Goal: Feedback & Contribution: Contribute content

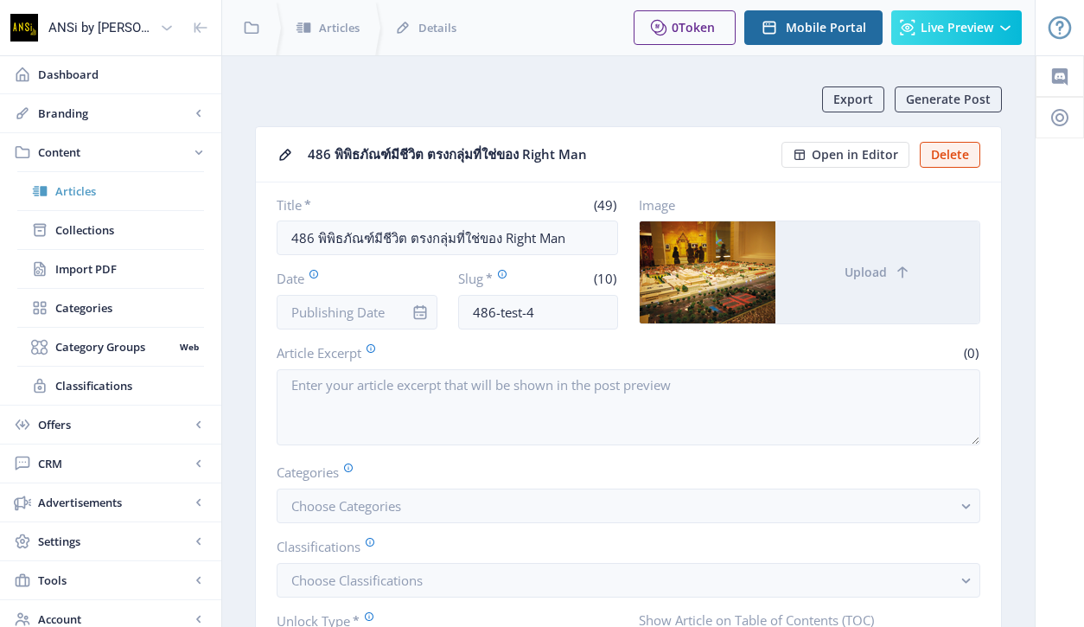
click at [78, 194] on span "Articles" at bounding box center [129, 190] width 149 height 17
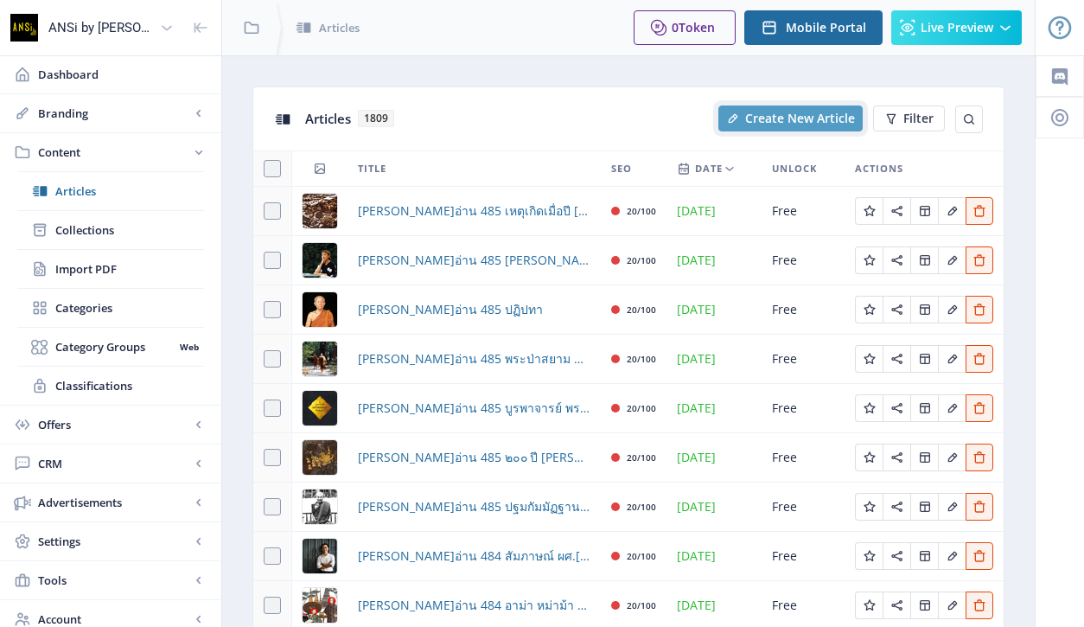
click at [780, 105] on button "Create New Article" at bounding box center [790, 118] width 144 height 26
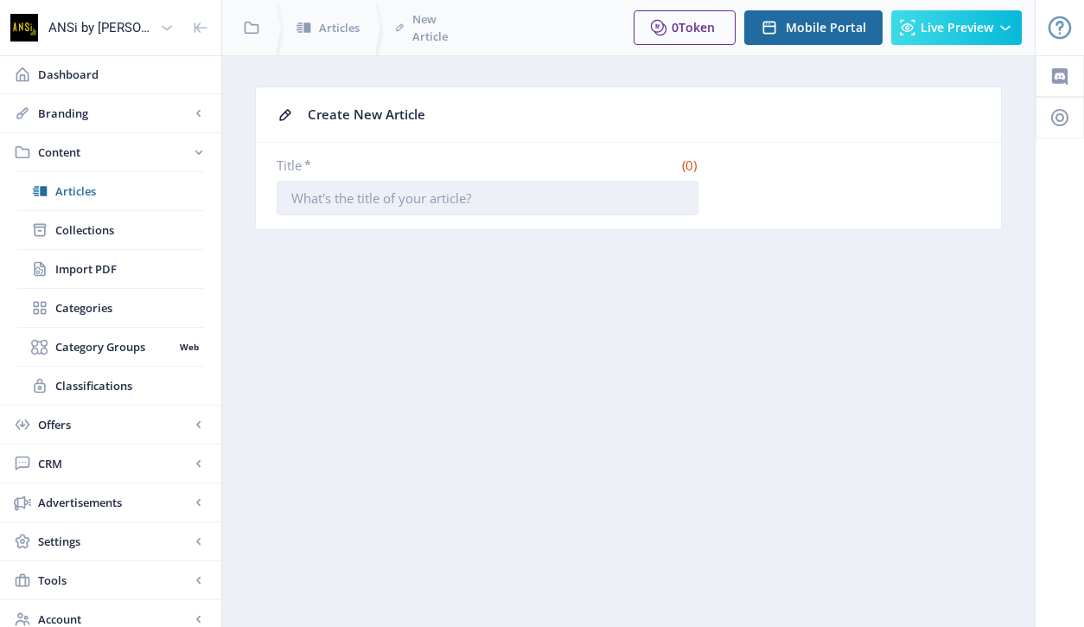
click at [532, 199] on input "Title *" at bounding box center [488, 198] width 422 height 35
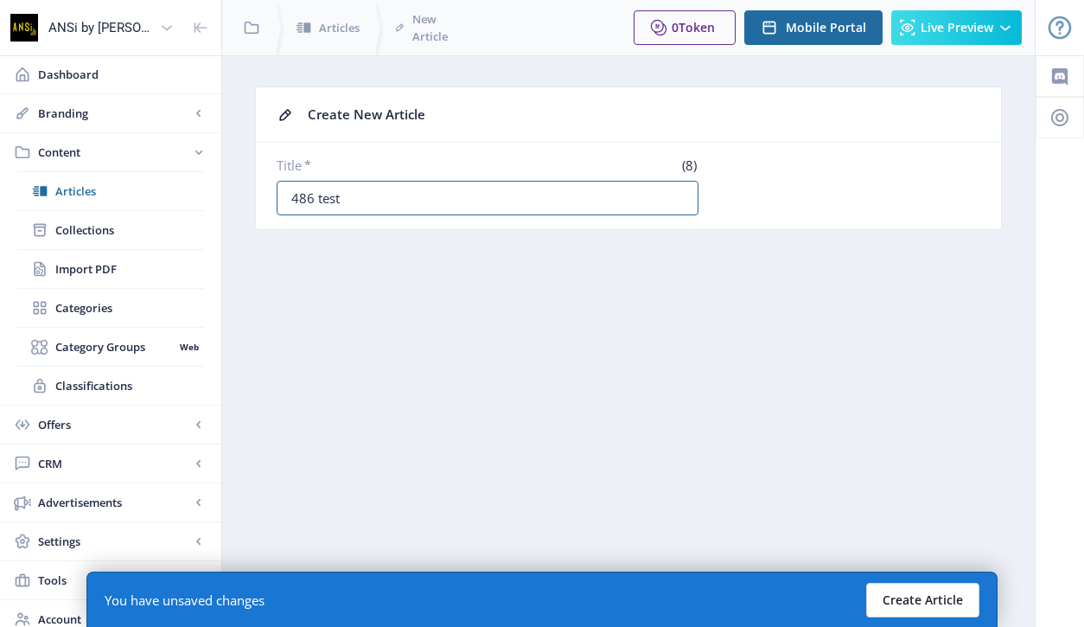
type input "486 test"
click at [933, 602] on button "Create Article" at bounding box center [922, 600] width 113 height 35
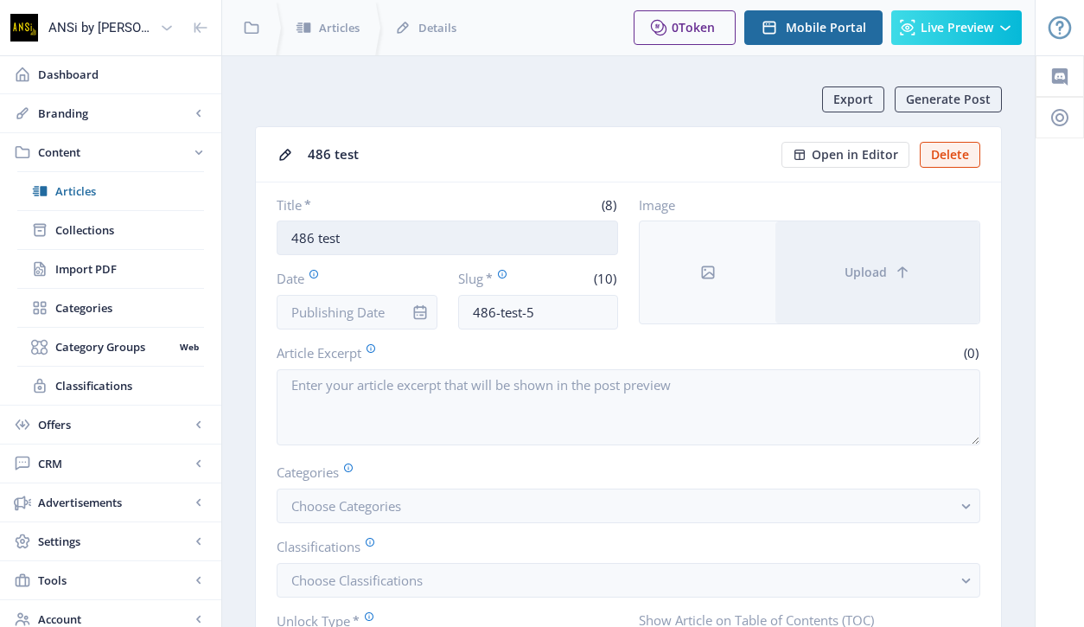
click at [368, 248] on input "486 test" at bounding box center [447, 237] width 341 height 35
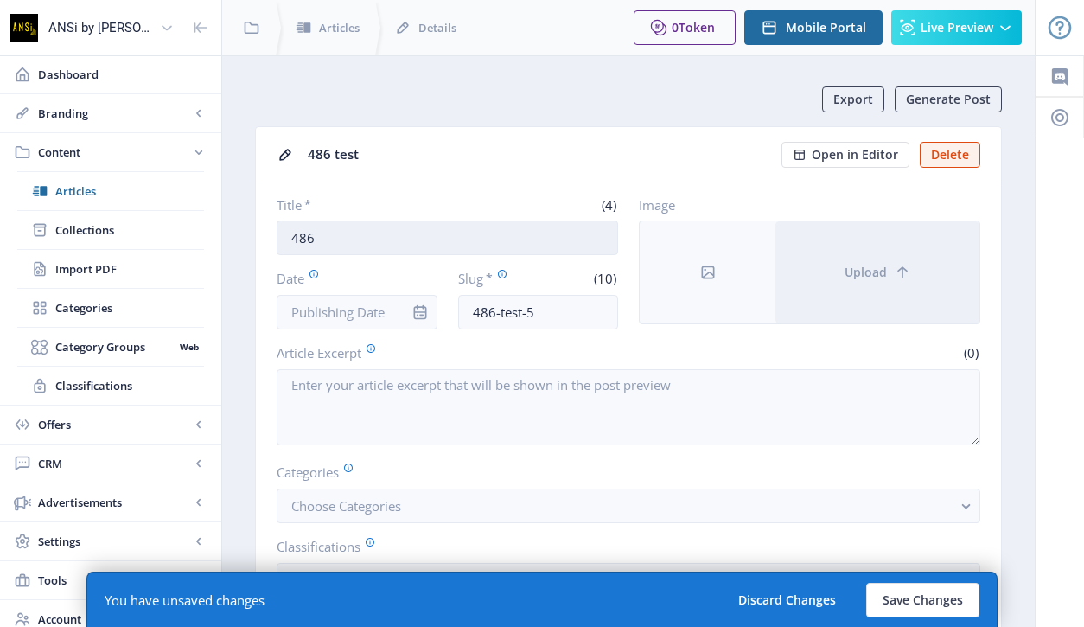
paste input "สุด[PERSON_NAME]  วิ[PERSON_NAME]"
paste input "นักจัดแจงชีวิต ใส่พิพิธภัณฑ์"
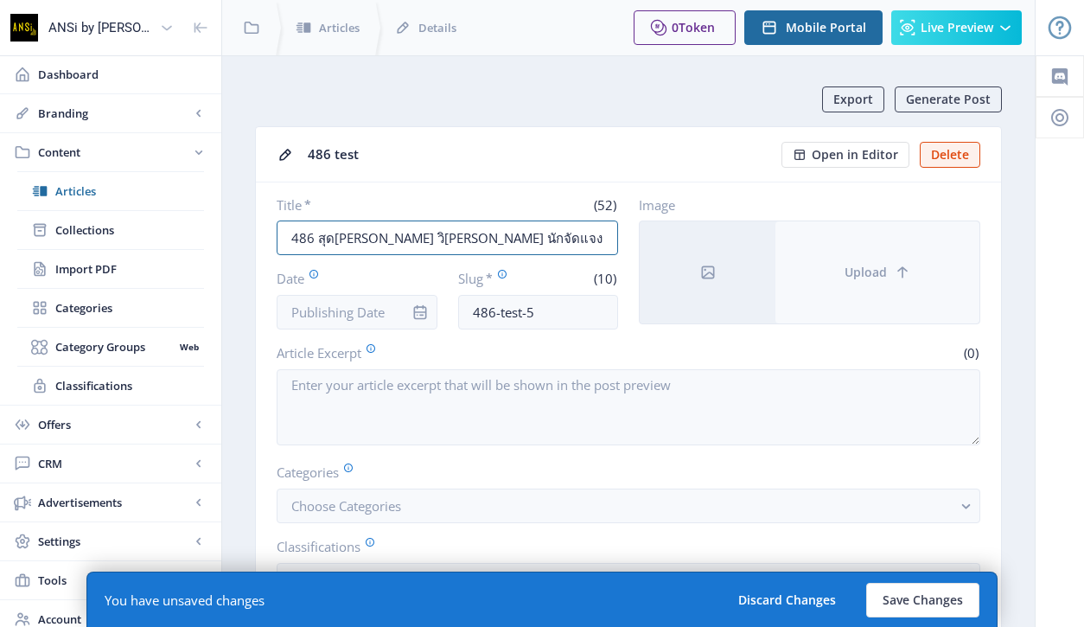
type input "486 สุด[PERSON_NAME] วิ[PERSON_NAME] นักจัดแจงชีวิตใส่พิพิธภัณฑ์"
click at [819, 246] on button "Upload" at bounding box center [877, 272] width 204 height 102
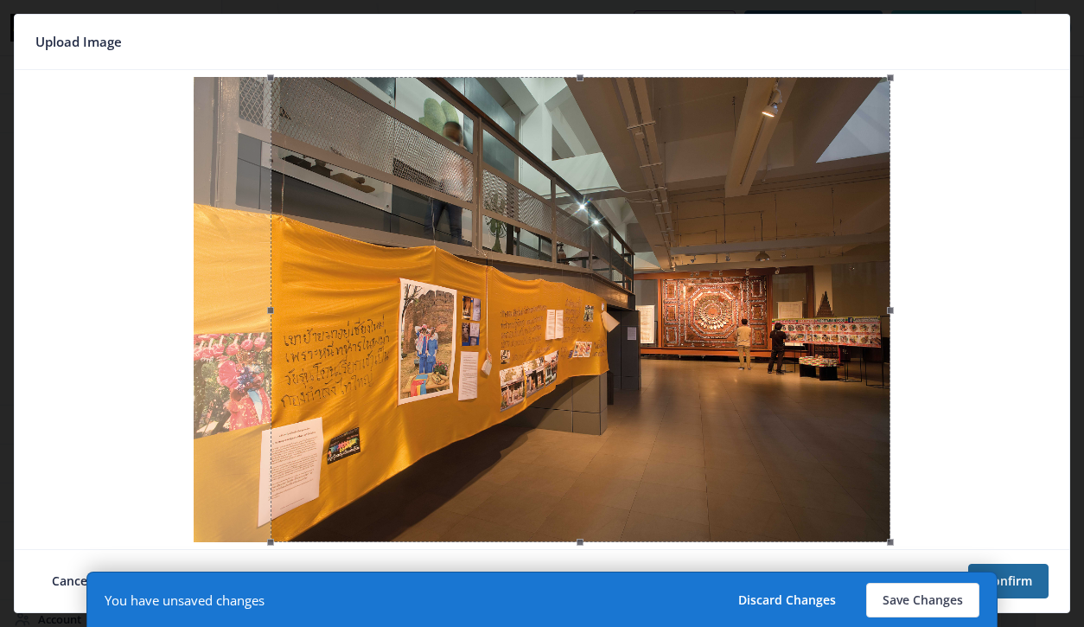
drag, startPoint x: 643, startPoint y: 354, endPoint x: 707, endPoint y: 367, distance: 65.3
click at [707, 367] on div at bounding box center [581, 309] width 620 height 465
click at [1035, 585] on button "Confirm" at bounding box center [1008, 581] width 80 height 35
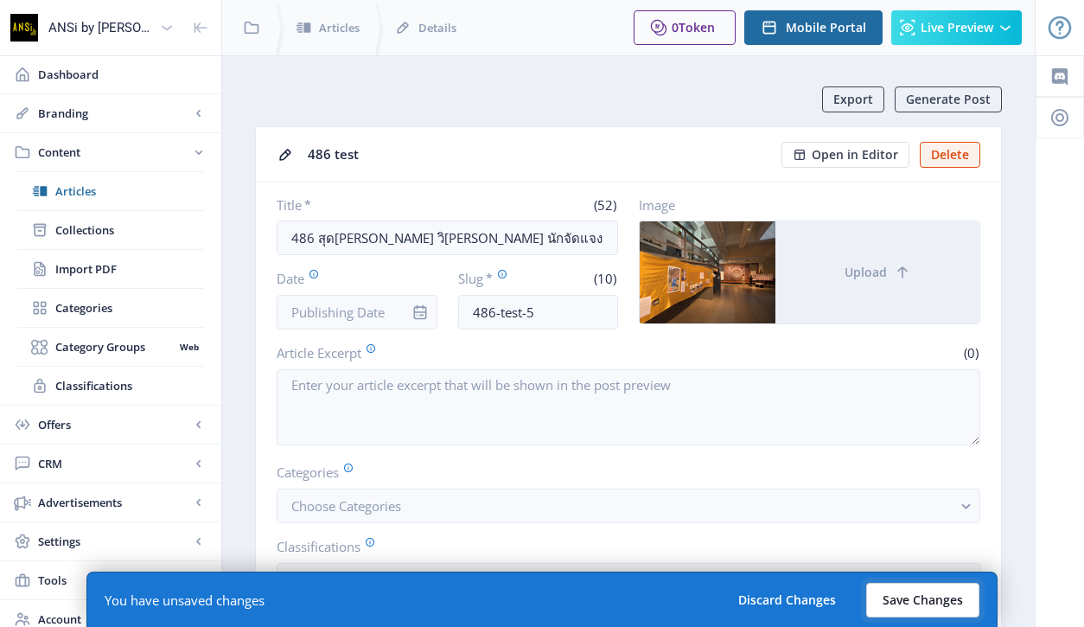
click at [921, 602] on button "Save Changes" at bounding box center [922, 600] width 113 height 35
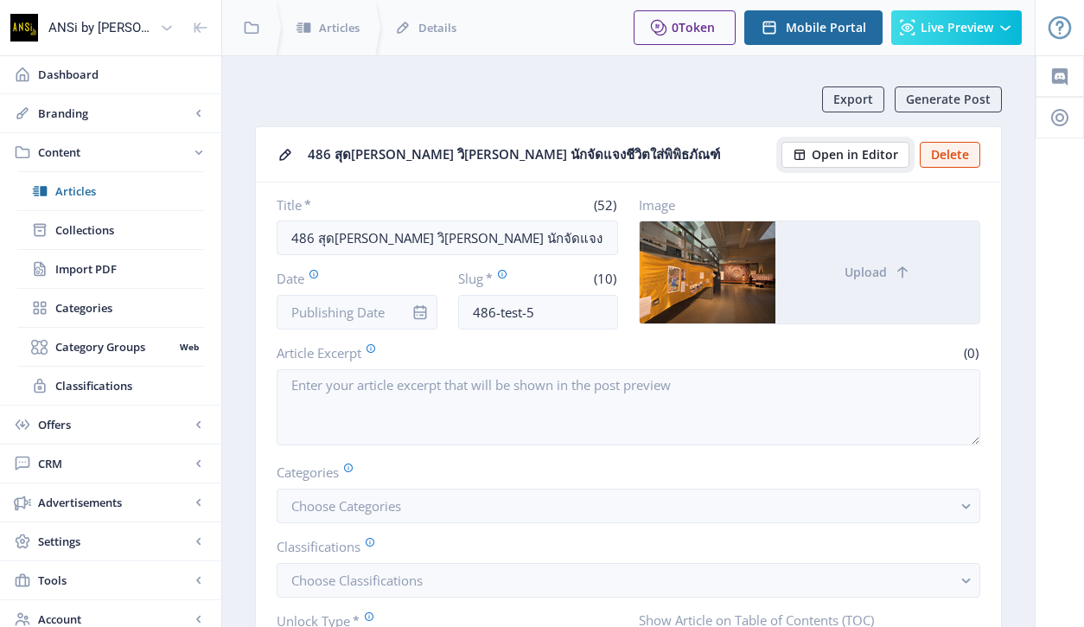
click at [830, 164] on button "Open in Editor" at bounding box center [845, 155] width 128 height 26
click at [427, 231] on input "486 สุด[PERSON_NAME] วิ[PERSON_NAME] นักจัดแจงชีวิตใส่พิพิธภัณฑ์" at bounding box center [447, 237] width 341 height 35
click at [89, 189] on span "Articles" at bounding box center [129, 190] width 149 height 17
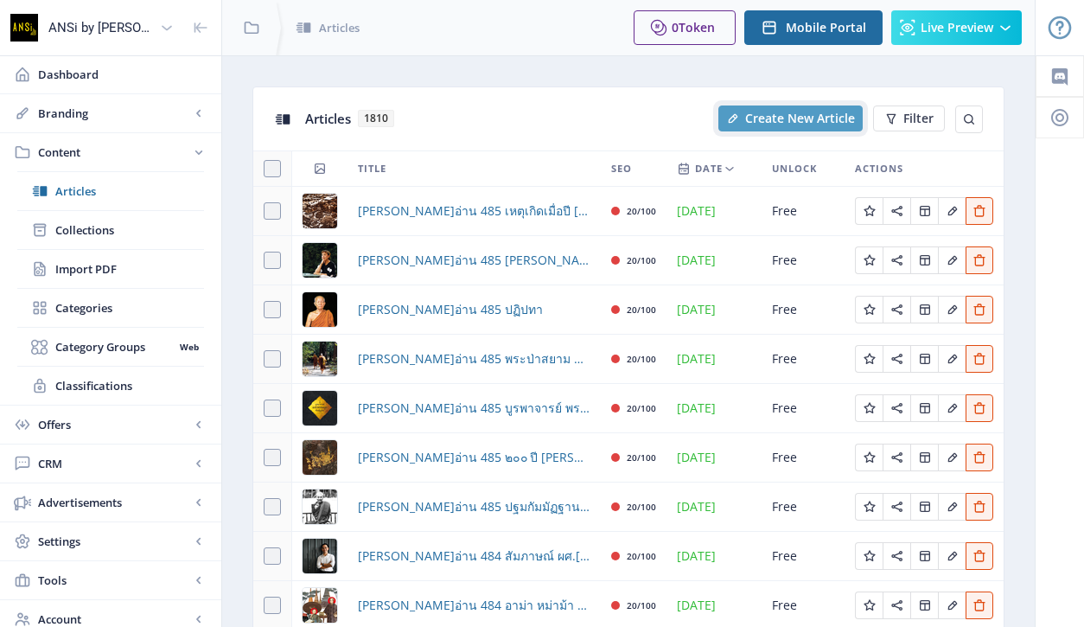
click at [821, 116] on span "Create New Article" at bounding box center [800, 118] width 110 height 14
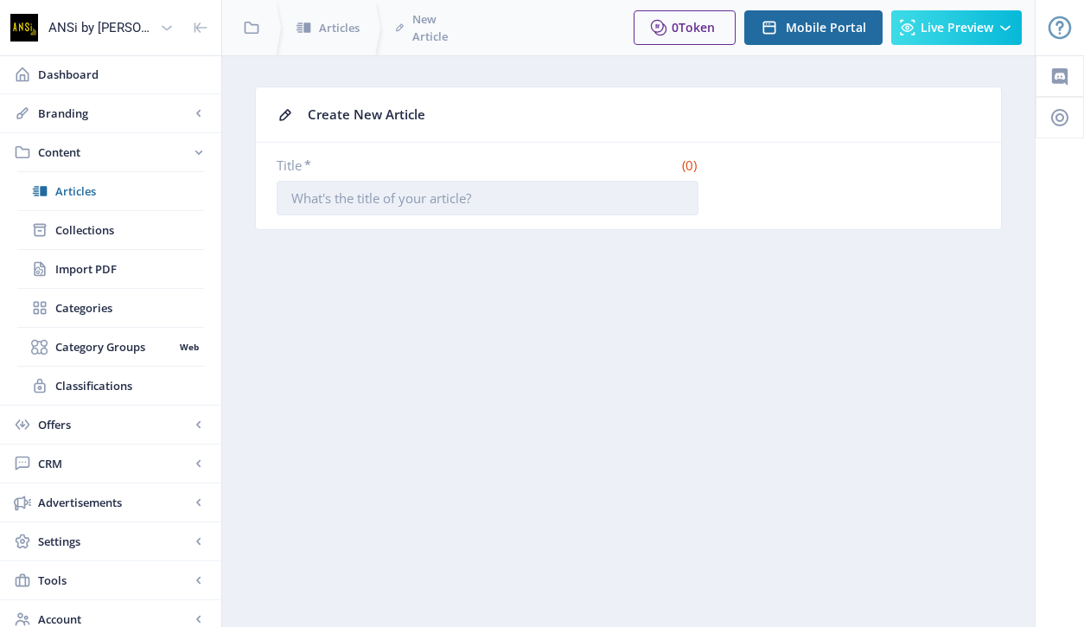
click at [397, 194] on input "Title *" at bounding box center [488, 198] width 422 height 35
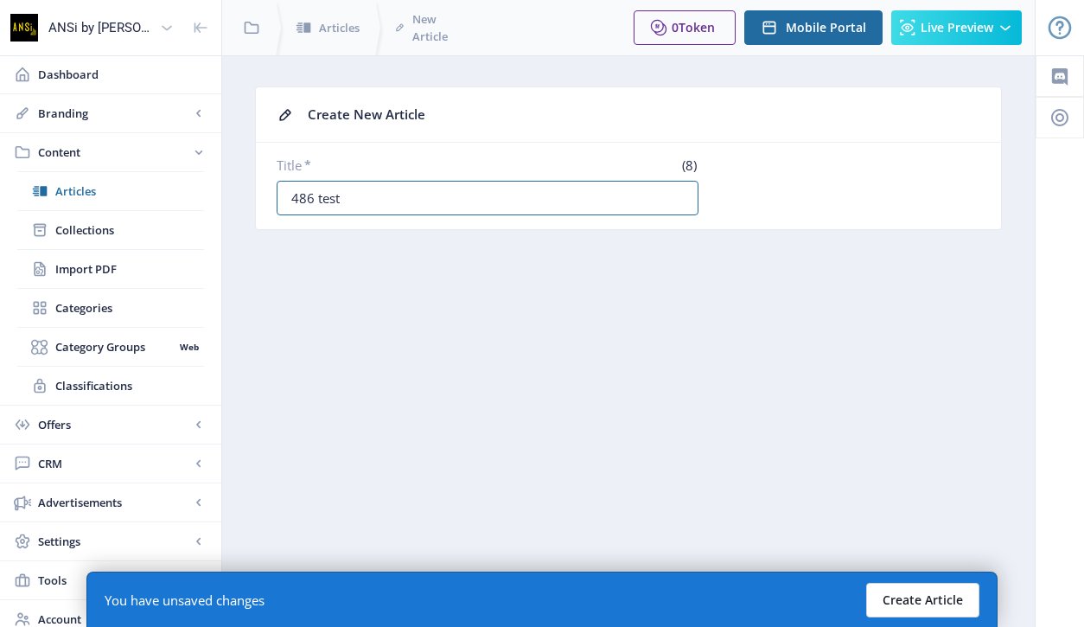
type input "486 test"
click at [899, 597] on button "Create Article" at bounding box center [922, 600] width 113 height 35
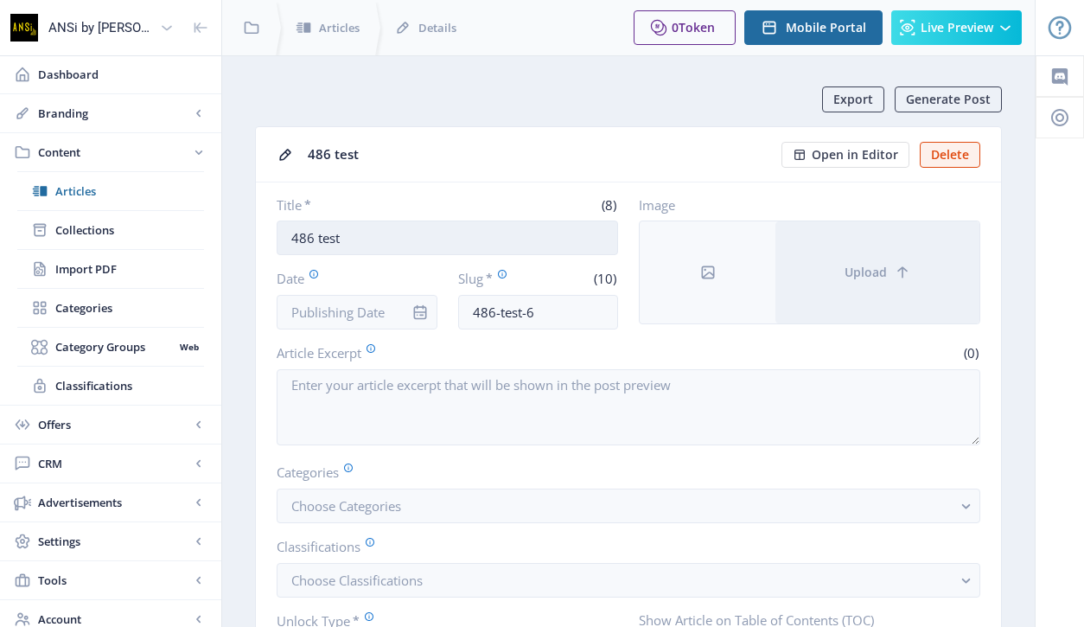
click at [386, 237] on input "486 test" at bounding box center [447, 237] width 341 height 35
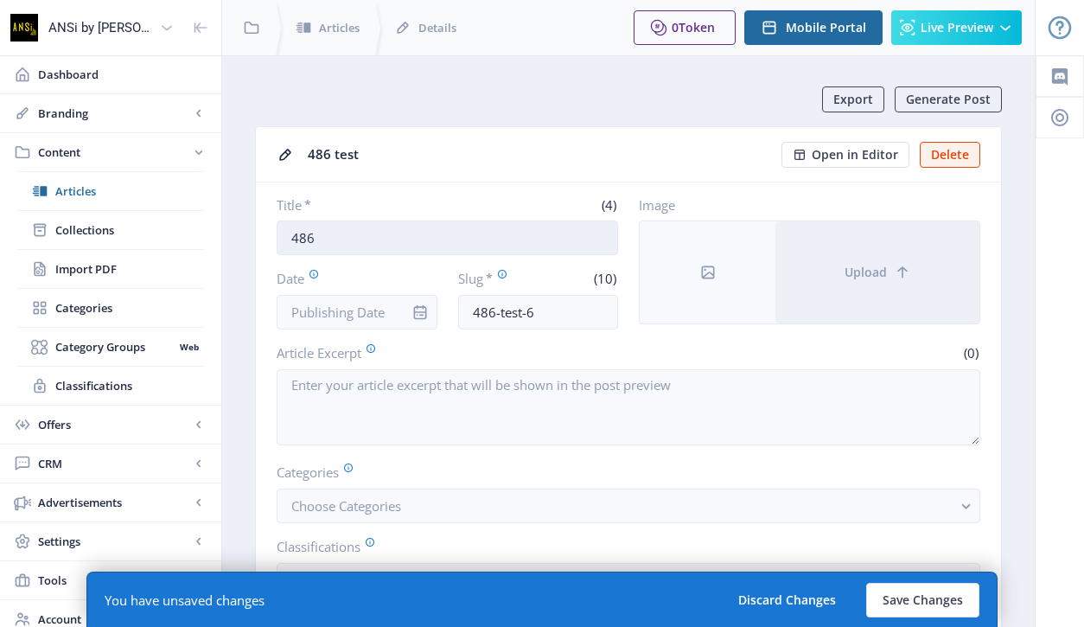
paste input "กลับสู่ มาตุภูมิ... ทวงคืนโบราณวัตถุ ในต่าง[PERSON_NAME]"
click at [351, 236] on input "486 กลับสู่ มาตุภูมิ... ทวงคืนโบราณวัตถุในต่าง[PERSON_NAME]" at bounding box center [447, 237] width 341 height 35
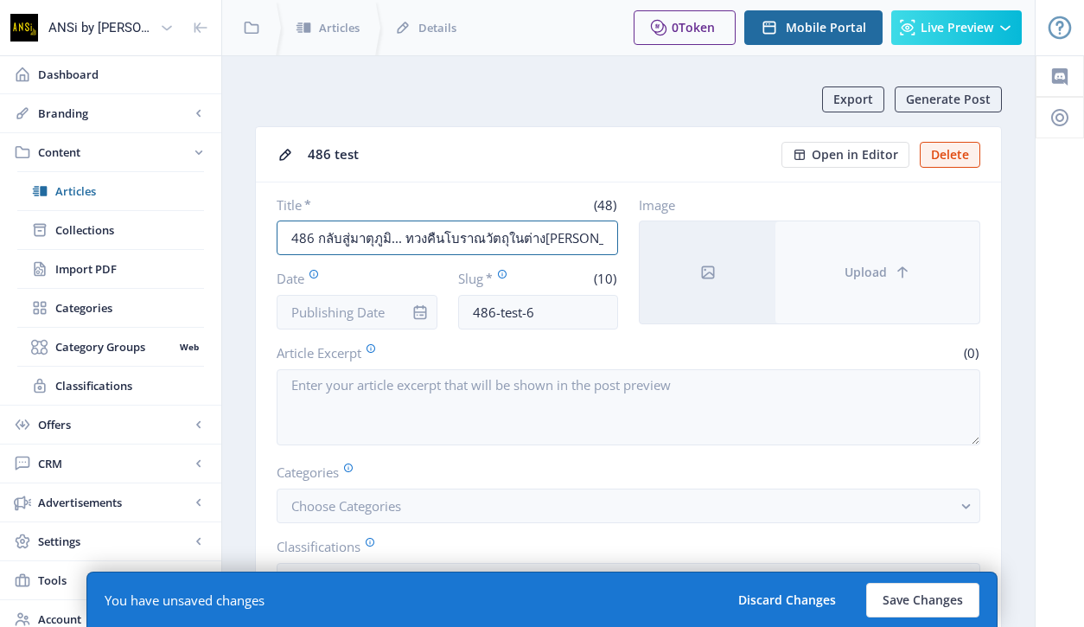
type input "486 กลับสู่มาตุภูมิ... ทวงคืนโบราณวัตถุในต่าง[PERSON_NAME]"
click at [927, 272] on button "Upload" at bounding box center [877, 272] width 204 height 102
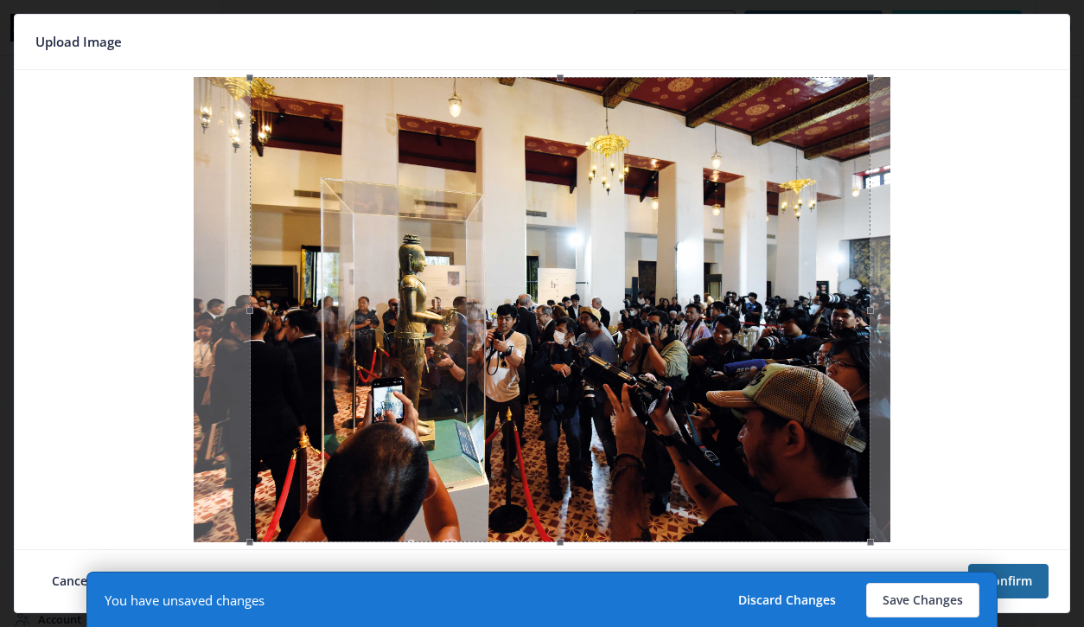
drag, startPoint x: 496, startPoint y: 257, endPoint x: 505, endPoint y: 272, distance: 17.8
click at [505, 272] on div at bounding box center [560, 309] width 620 height 465
click at [1028, 573] on button "Confirm" at bounding box center [1008, 581] width 80 height 35
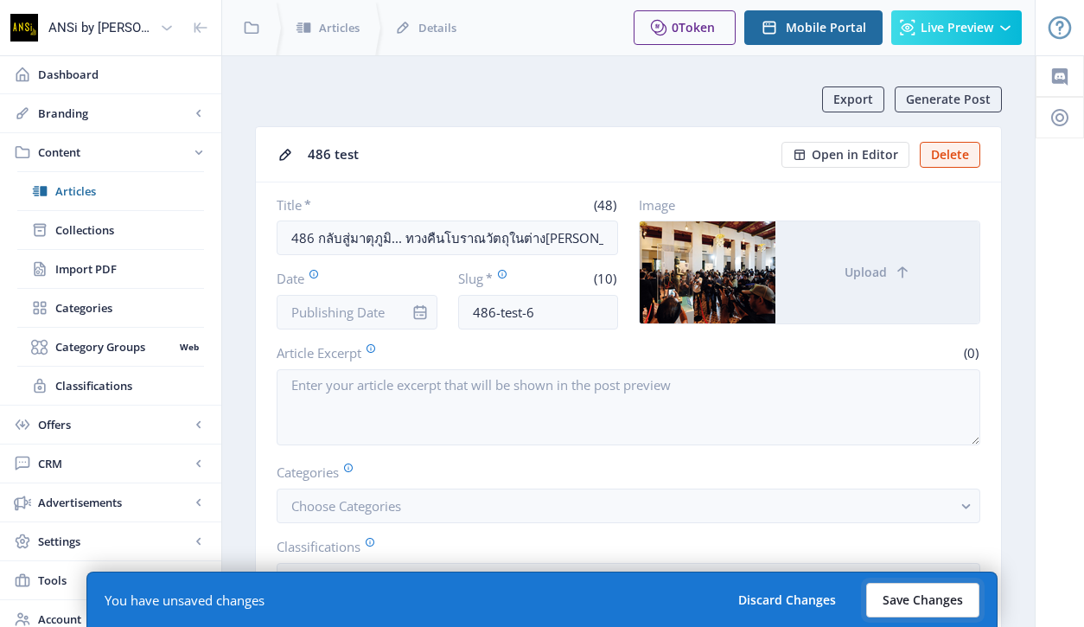
click at [892, 590] on button "Save Changes" at bounding box center [922, 600] width 113 height 35
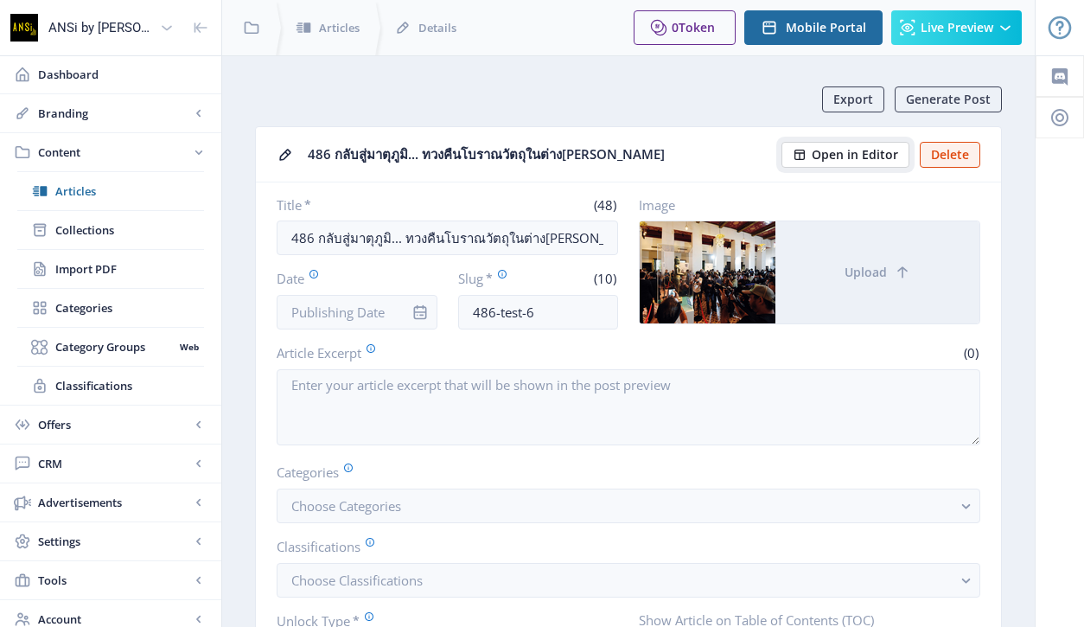
click at [863, 159] on span "Open in Editor" at bounding box center [855, 155] width 86 height 14
click at [99, 191] on span "Articles" at bounding box center [129, 190] width 149 height 17
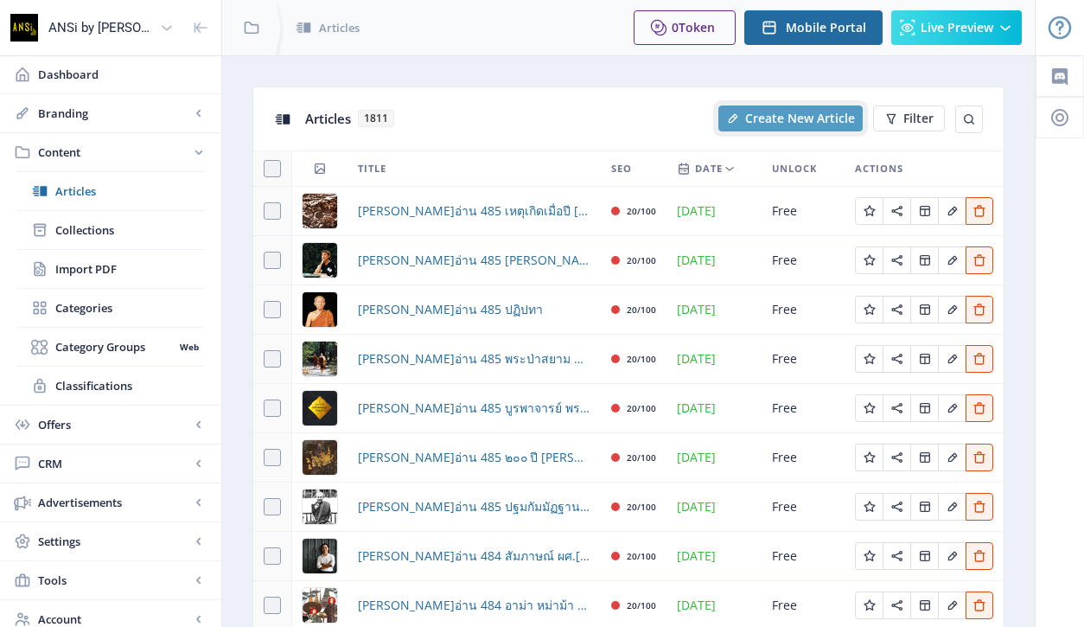
click at [801, 113] on span "Create New Article" at bounding box center [800, 118] width 110 height 14
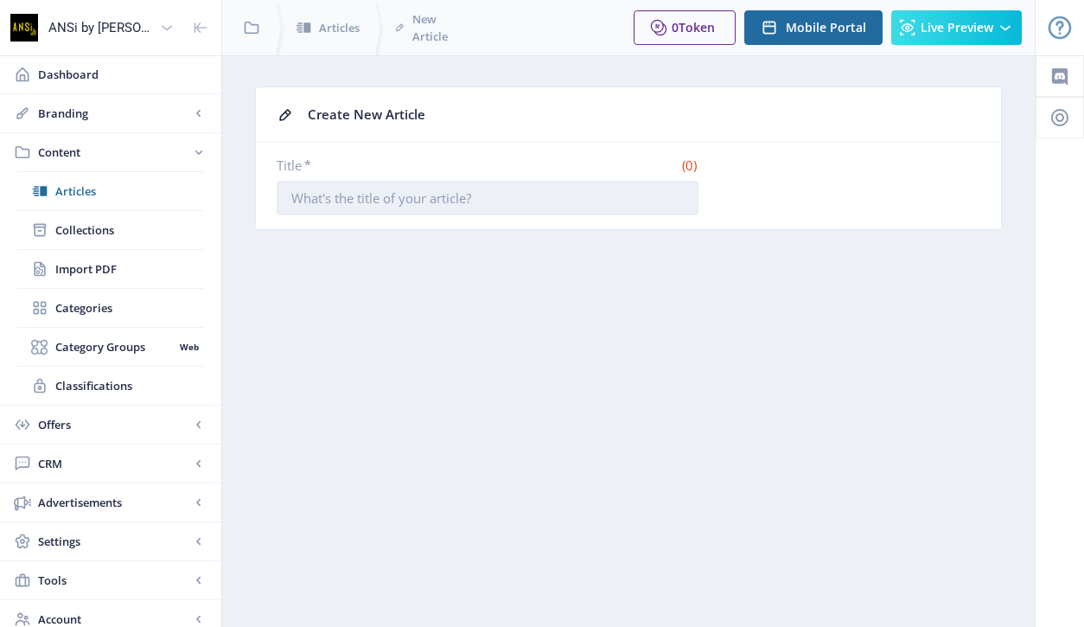
click at [516, 200] on input "Title *" at bounding box center [488, 198] width 422 height 35
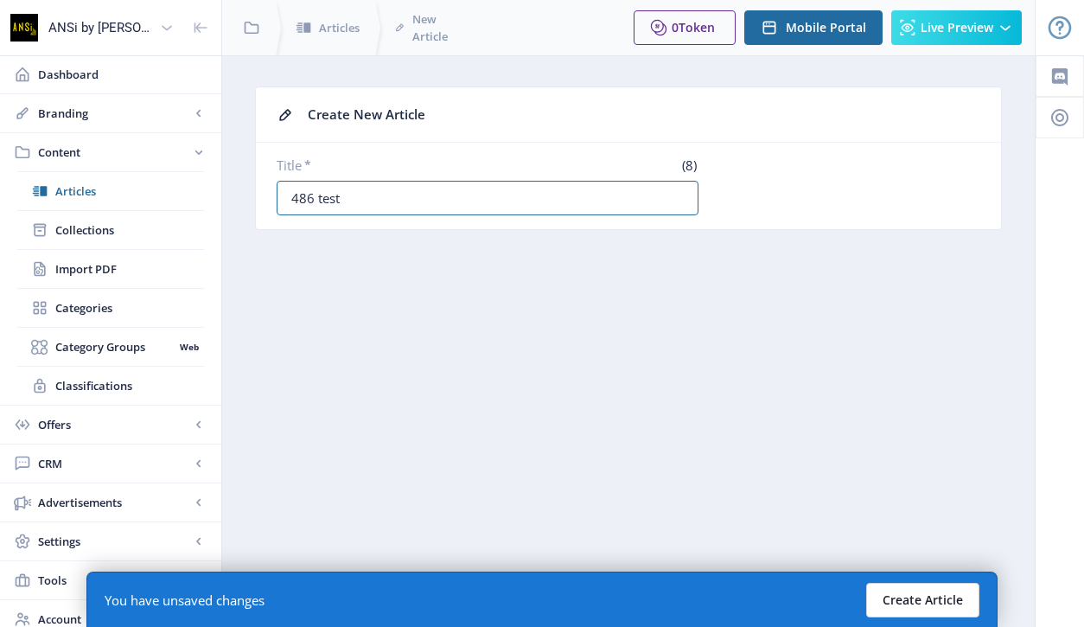
type input "486 test"
click at [950, 608] on button "Create Article" at bounding box center [922, 600] width 113 height 35
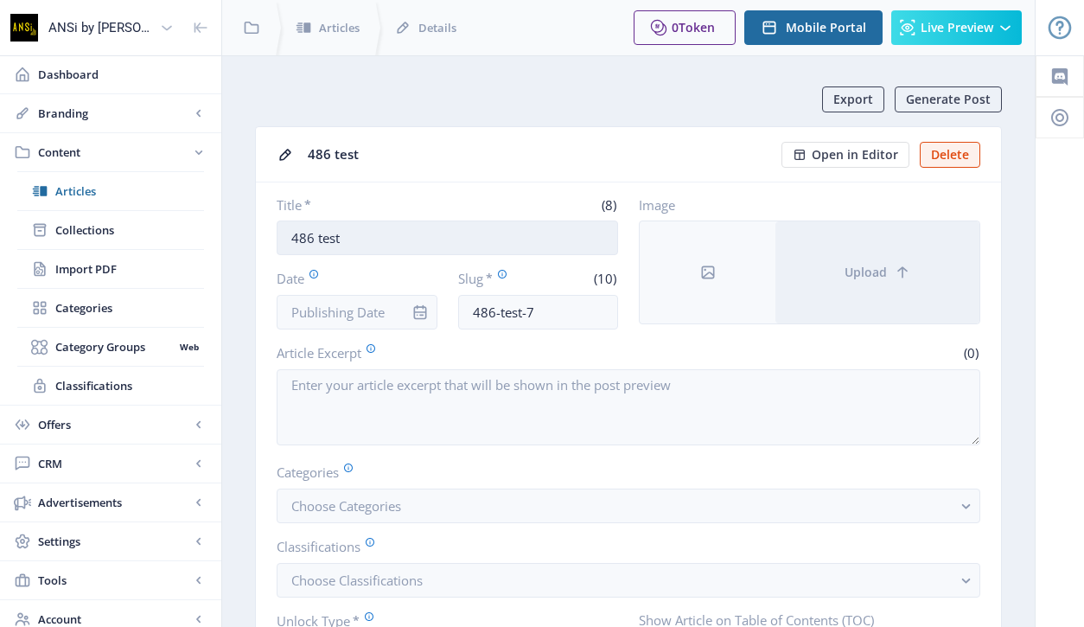
click at [358, 251] on input "486 test" at bounding box center [447, 237] width 341 height 35
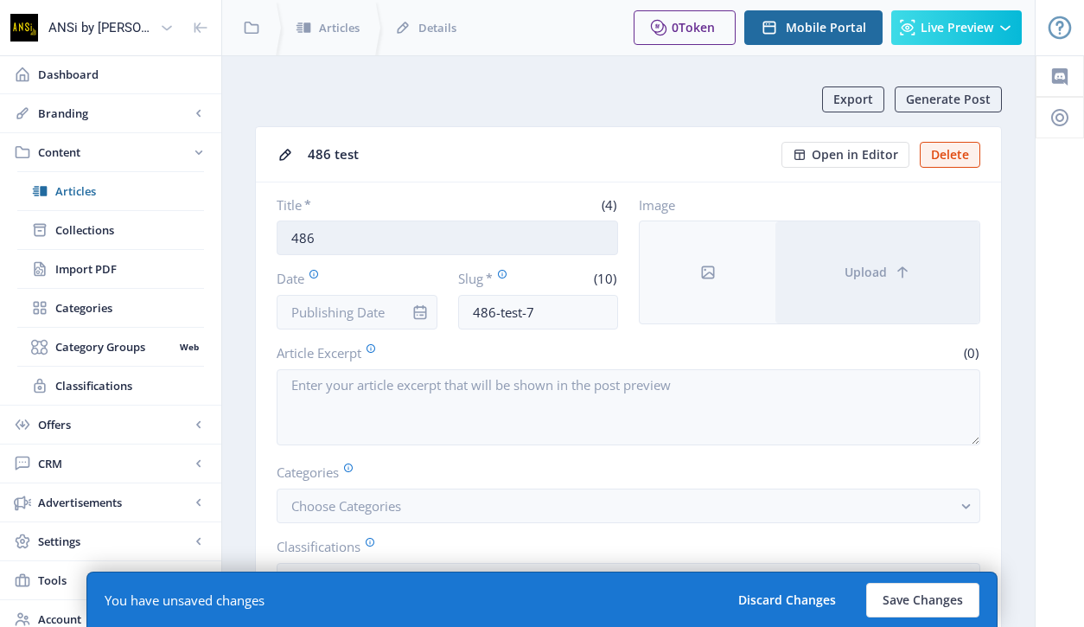
paste input "สืบ สาน ศิลป์ กับ  [PERSON_NAME] นักวิทยาศาสตร์ ด้านการ[PERSON_NAME]งานศิลปะ"
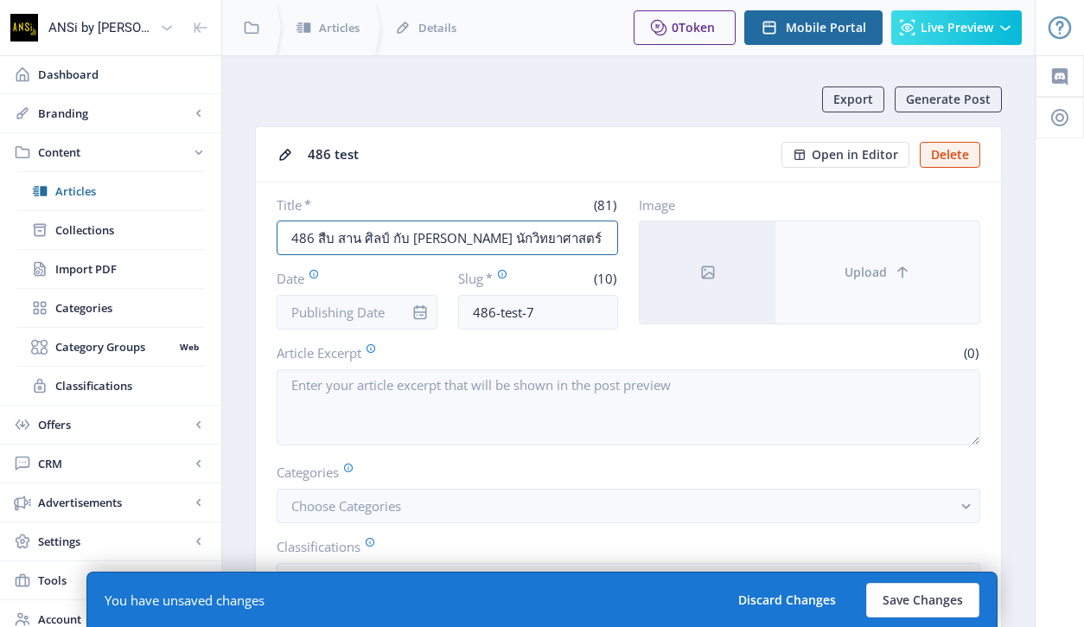
type input "486 สืบ สาน ศิลป์ กับ [PERSON_NAME] นักวิทยาศาสตร์ ด้านการ[PERSON_NAME]งานศิลปะ"
click at [832, 249] on button "Upload" at bounding box center [877, 272] width 204 height 102
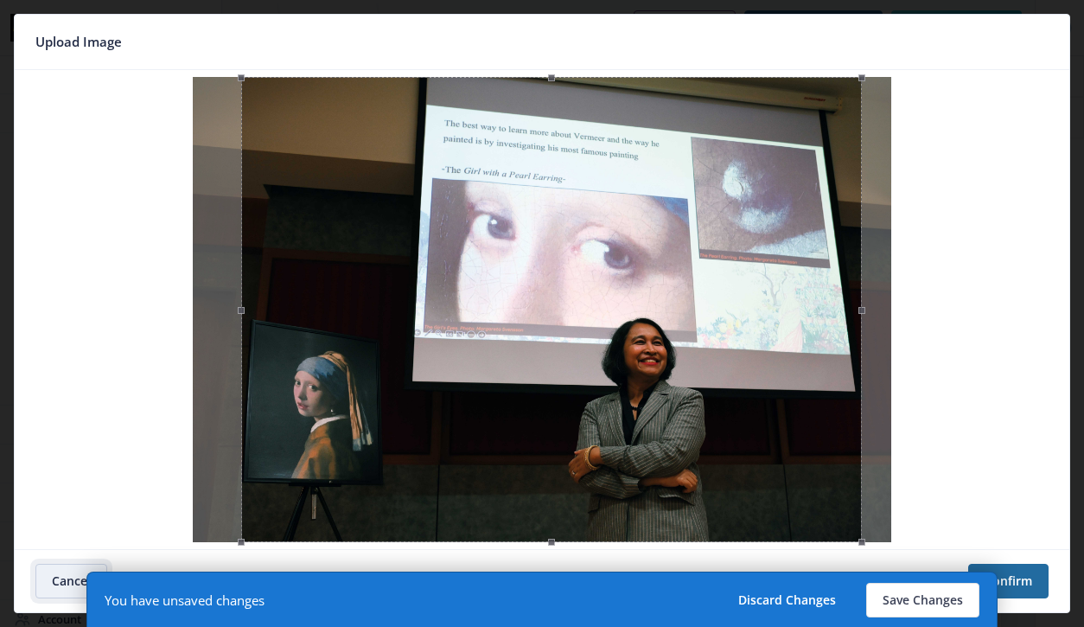
drag, startPoint x: 565, startPoint y: 245, endPoint x: 575, endPoint y: 252, distance: 11.3
click at [575, 252] on div at bounding box center [551, 309] width 620 height 465
click at [1037, 585] on button "Confirm" at bounding box center [1008, 581] width 80 height 35
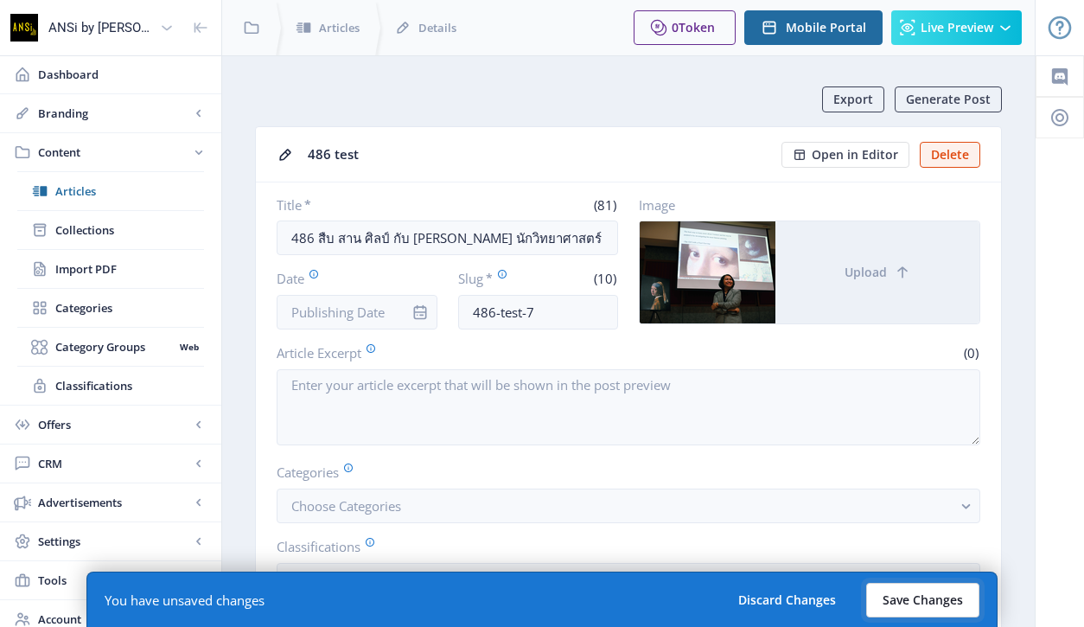
click at [927, 596] on button "Save Changes" at bounding box center [922, 600] width 113 height 35
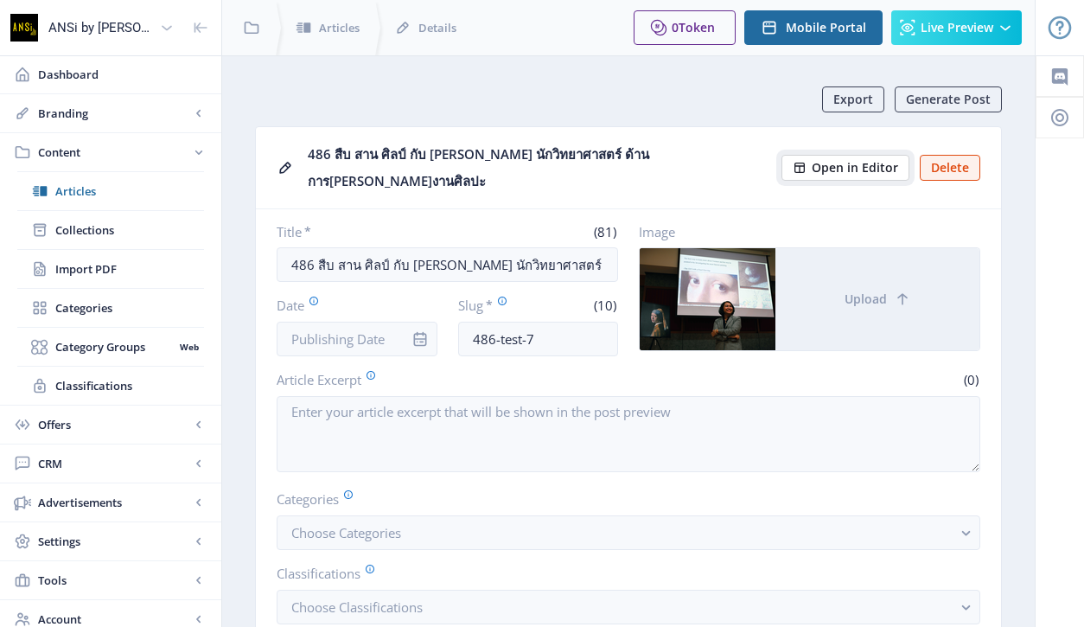
click at [821, 161] on span "Open in Editor" at bounding box center [855, 168] width 86 height 14
click at [124, 185] on span "Articles" at bounding box center [129, 190] width 149 height 17
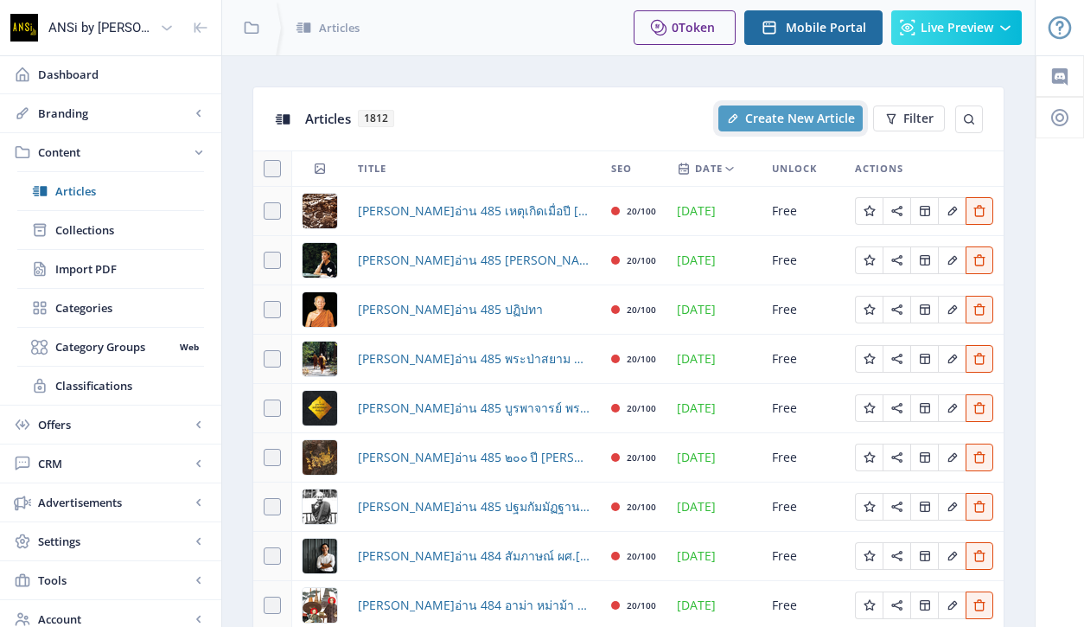
click at [812, 122] on span "Create New Article" at bounding box center [800, 118] width 110 height 14
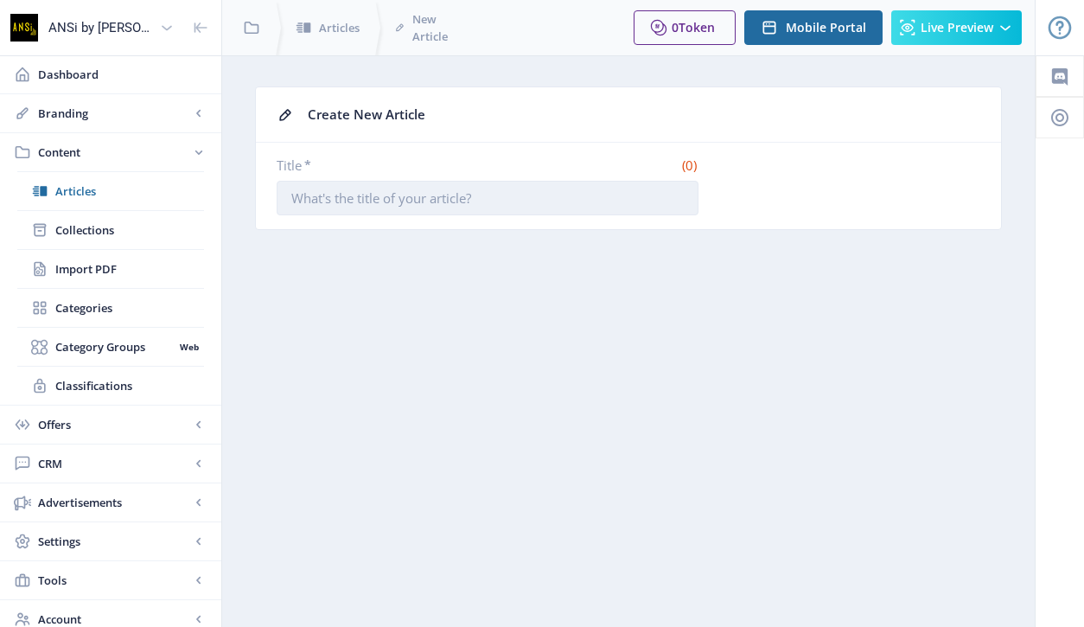
click at [435, 201] on input "Title *" at bounding box center [488, 198] width 422 height 35
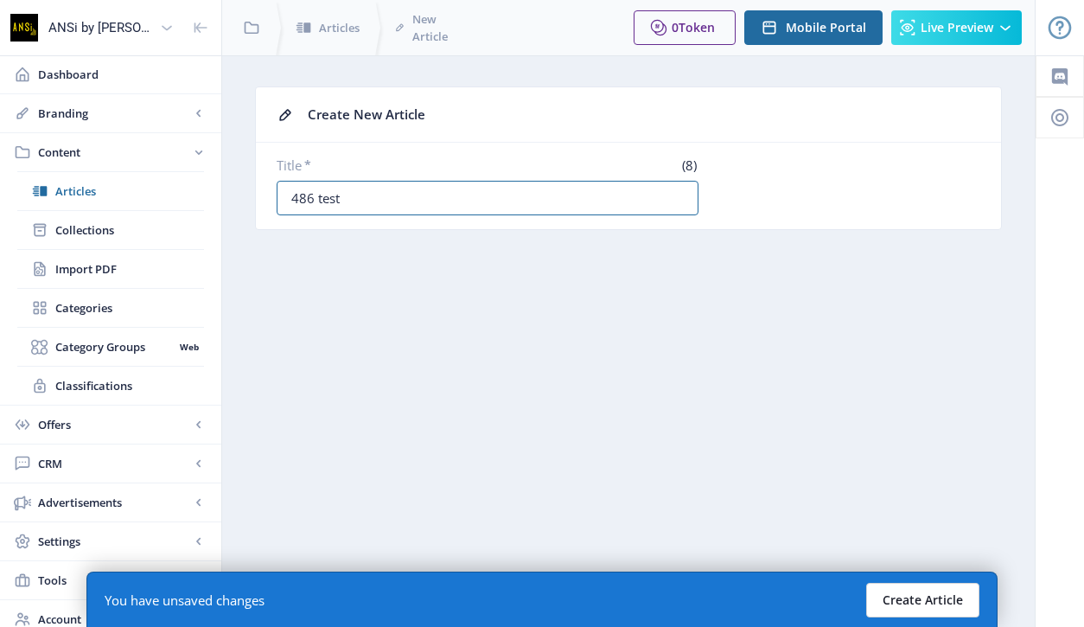
type input "486 test"
click at [922, 594] on button "Create Article" at bounding box center [922, 600] width 113 height 35
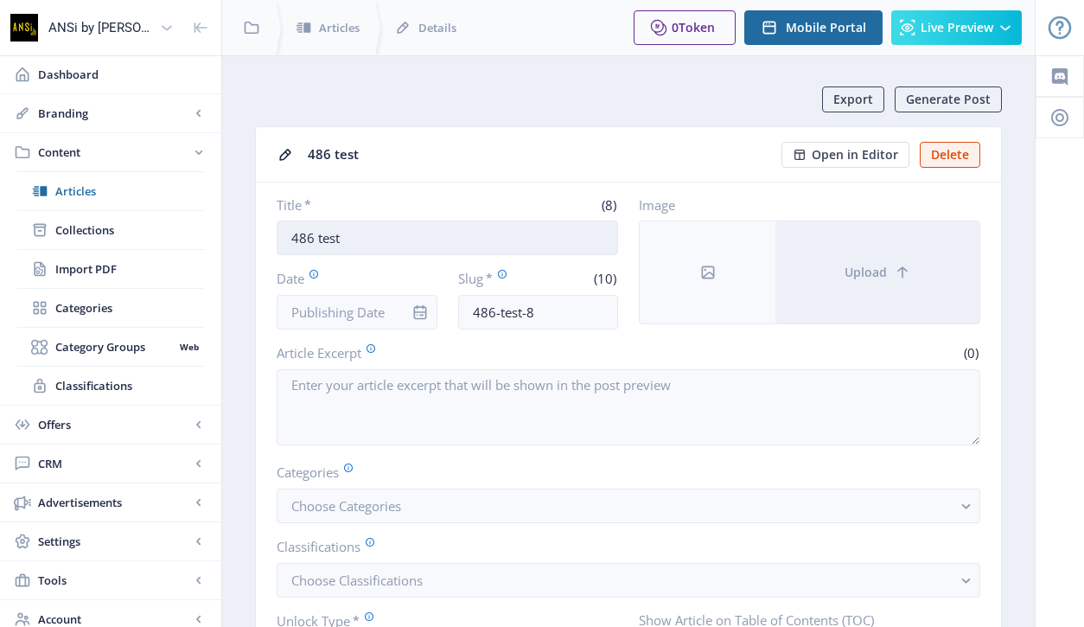
click at [364, 241] on input "486 test" at bounding box center [447, 237] width 341 height 35
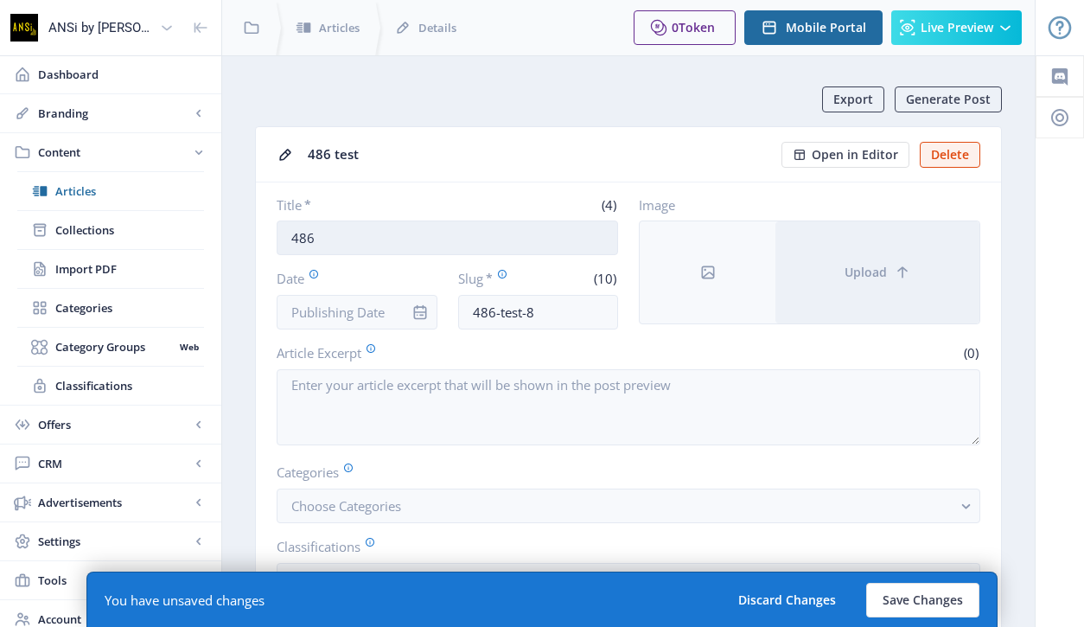
paste input "สรรค์สร้าง ผู้สร้างสรรค์พื้นที่การเรียนรู้"
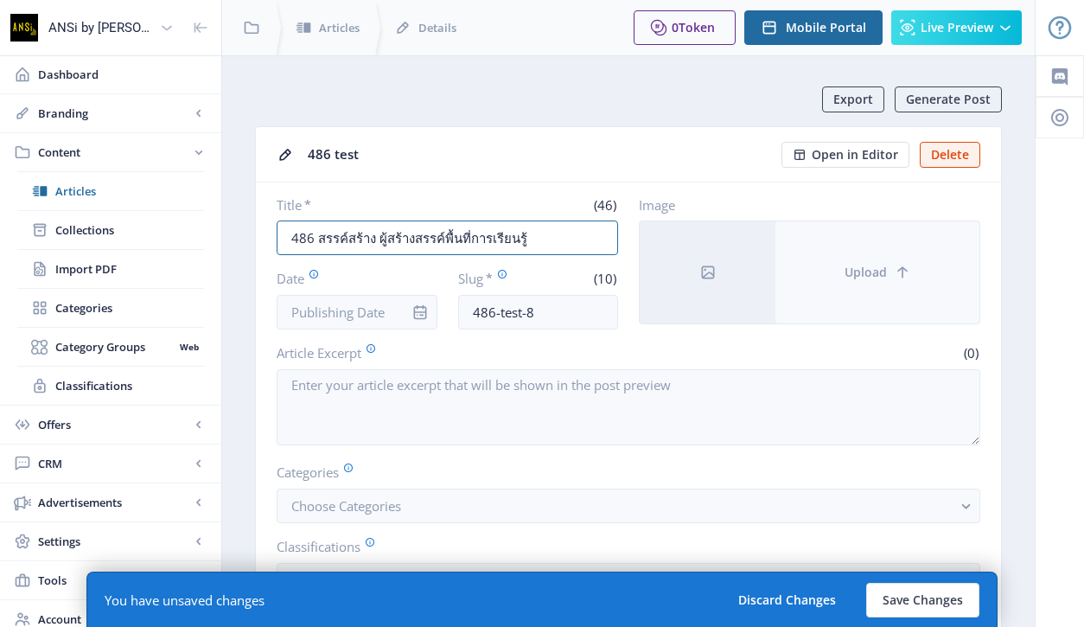
type input "486 สรรค์สร้าง ผู้สร้างสรรค์พื้นที่การเรียนรู้"
click at [817, 301] on button "Upload" at bounding box center [877, 272] width 204 height 102
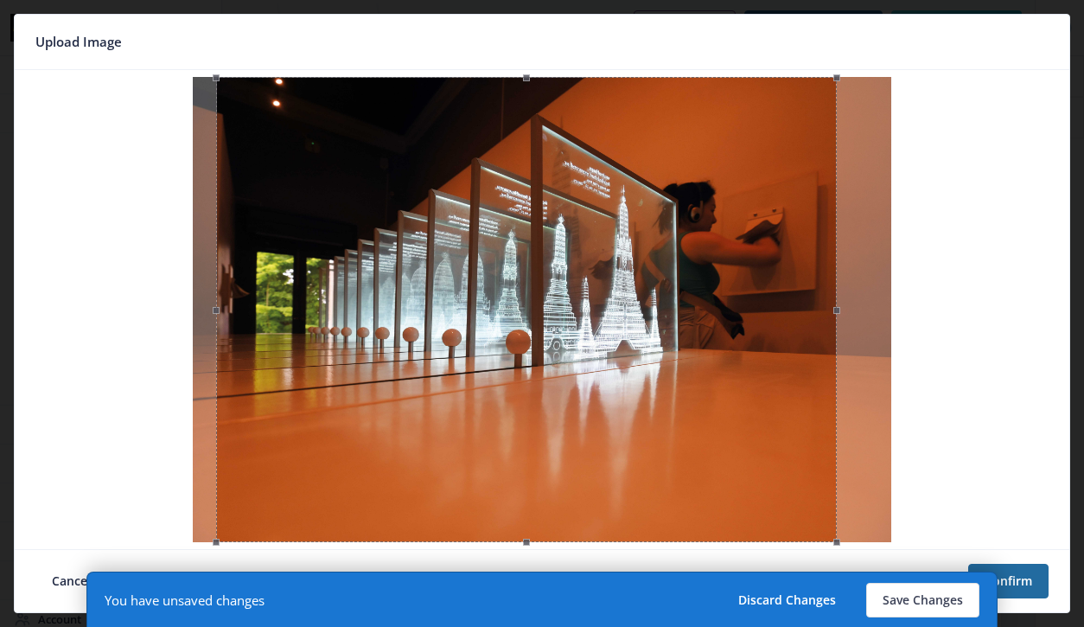
drag, startPoint x: 762, startPoint y: 288, endPoint x: 747, endPoint y: 294, distance: 16.7
click at [747, 294] on div at bounding box center [526, 309] width 620 height 465
click at [1045, 571] on button "Confirm" at bounding box center [1008, 581] width 80 height 35
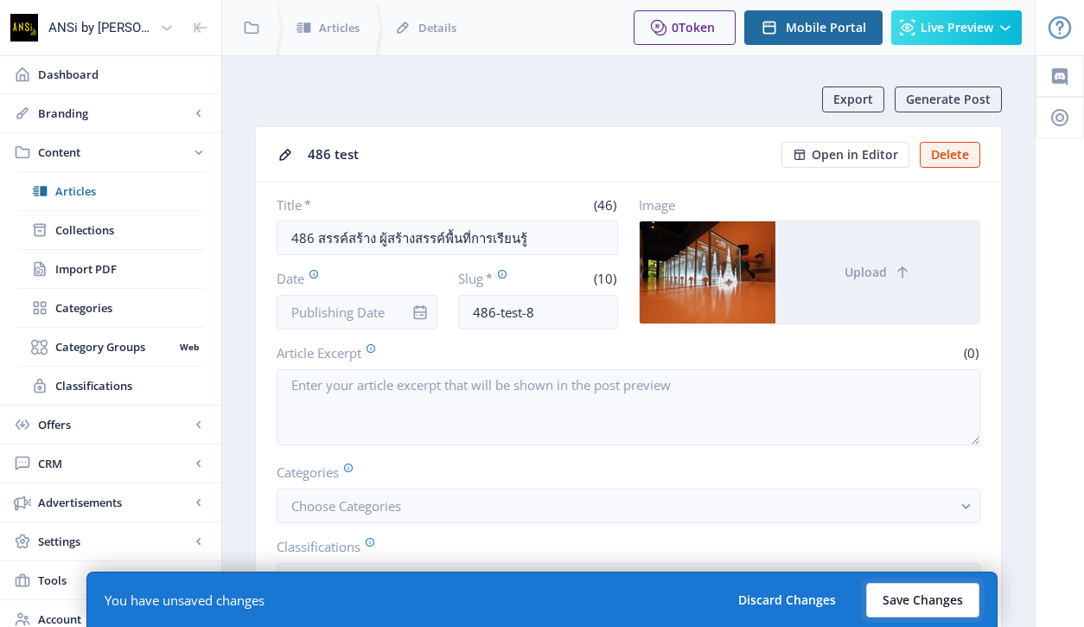
click at [935, 589] on button "Save Changes" at bounding box center [922, 600] width 113 height 35
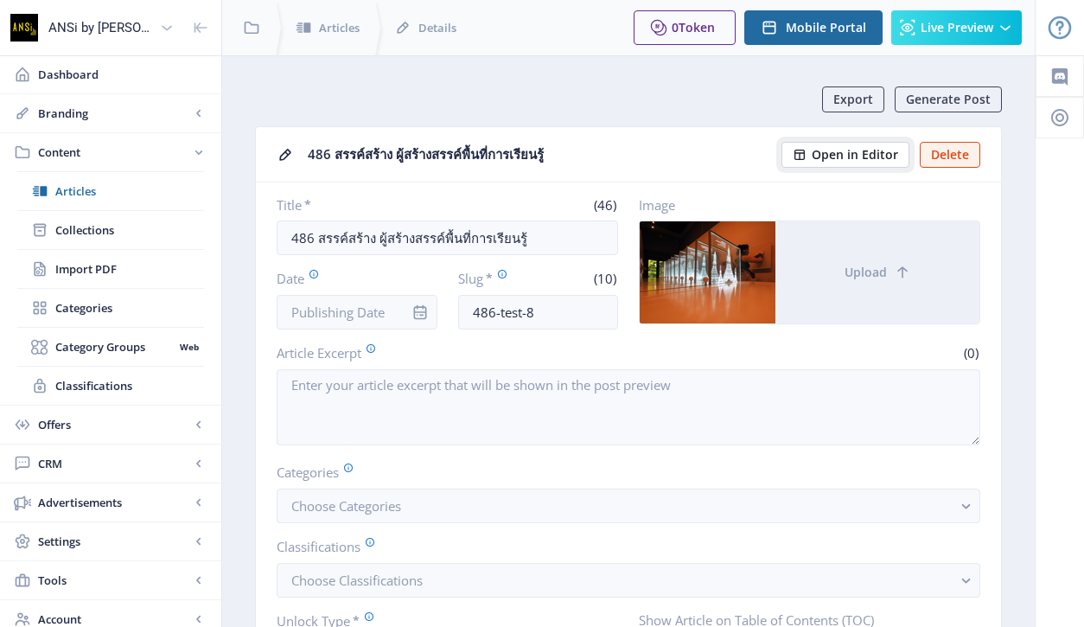
click at [846, 150] on span "Open in Editor" at bounding box center [855, 155] width 86 height 14
click at [120, 183] on span "Articles" at bounding box center [129, 190] width 149 height 17
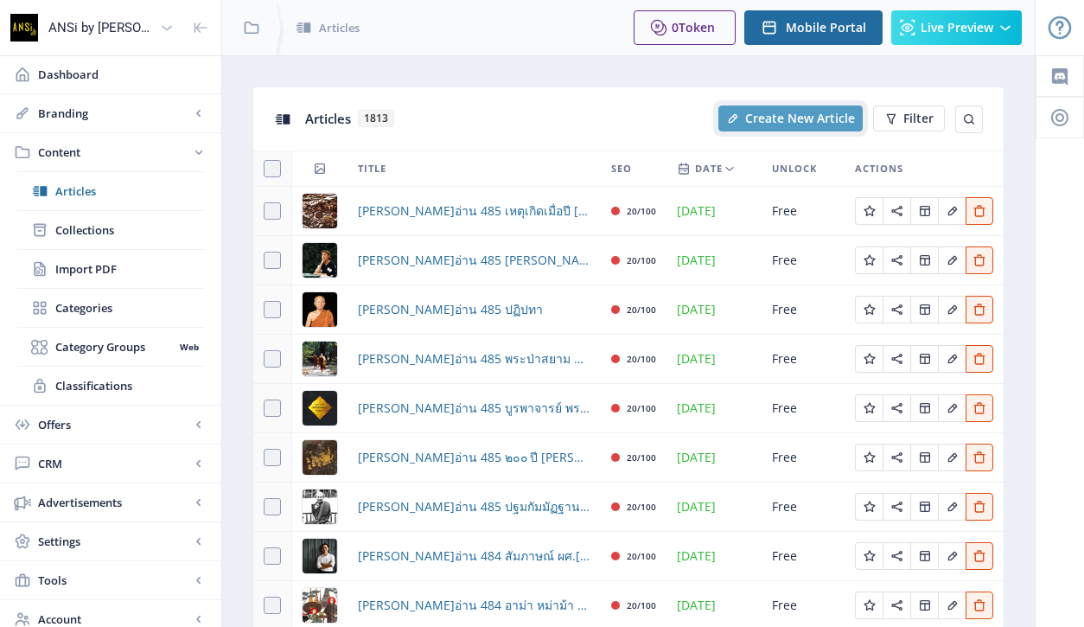
click at [792, 117] on span "Create New Article" at bounding box center [800, 118] width 110 height 14
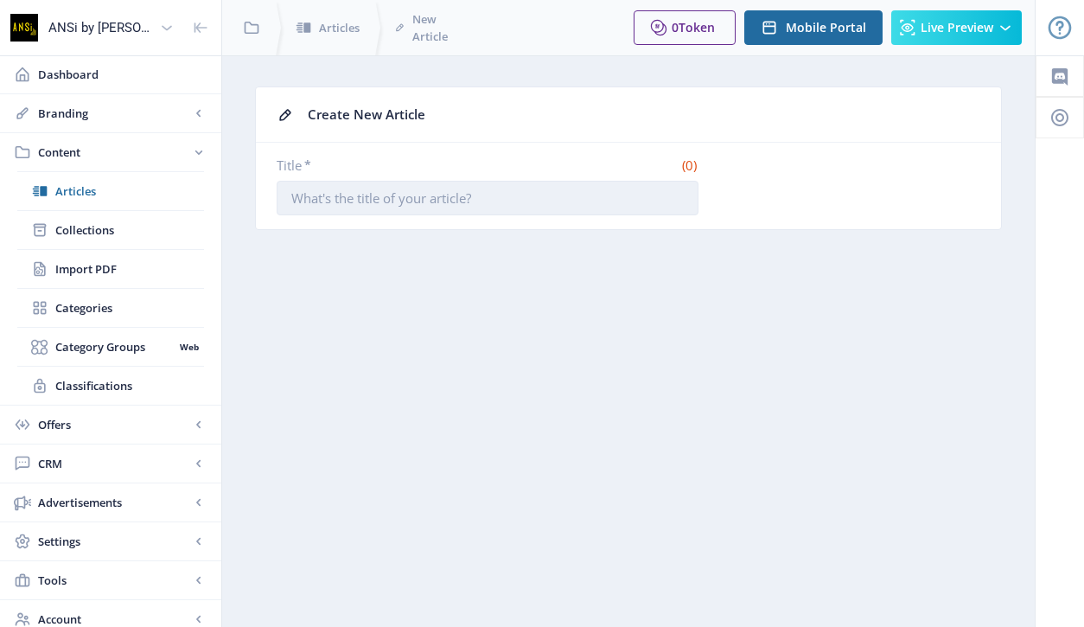
click at [430, 188] on input "Title *" at bounding box center [488, 198] width 422 height 35
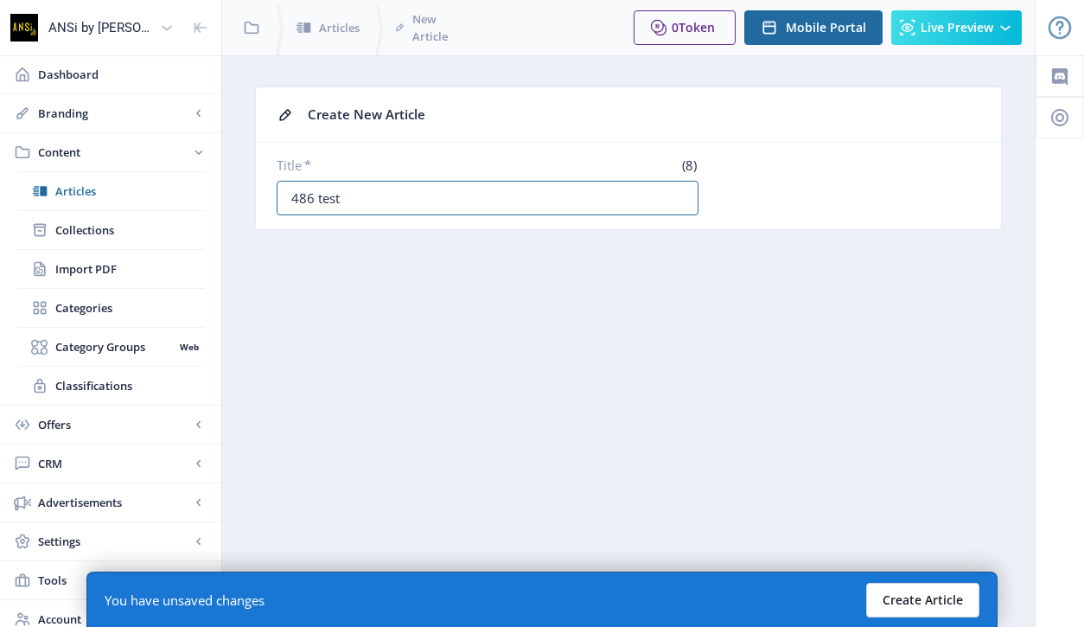
type input "486 test"
click at [940, 608] on button "Create Article" at bounding box center [922, 600] width 113 height 35
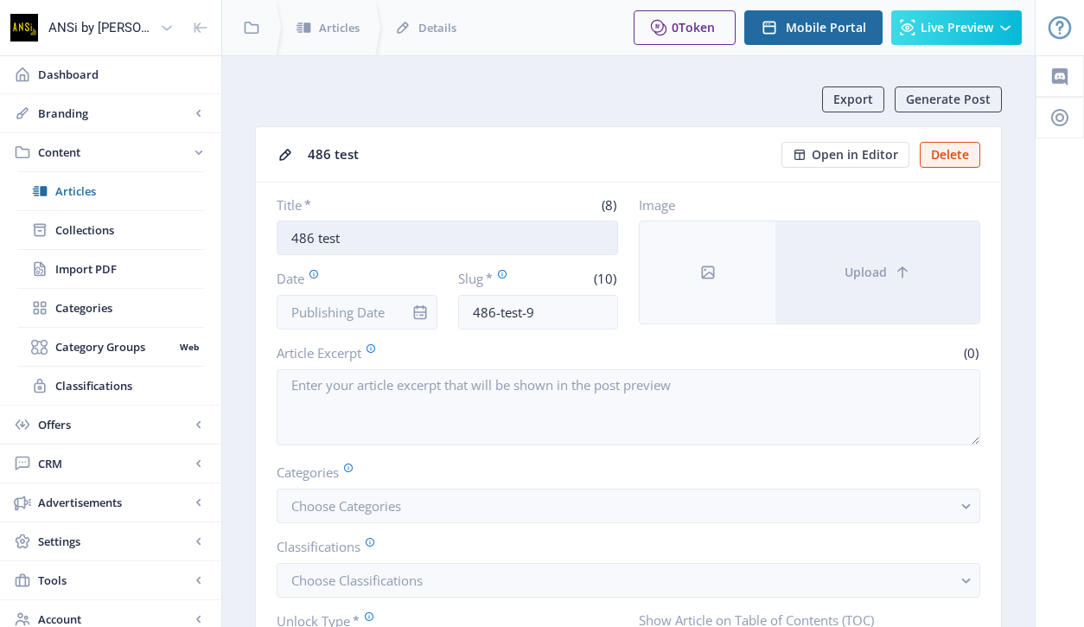
click at [347, 240] on input "486 test" at bounding box center [447, 237] width 341 height 35
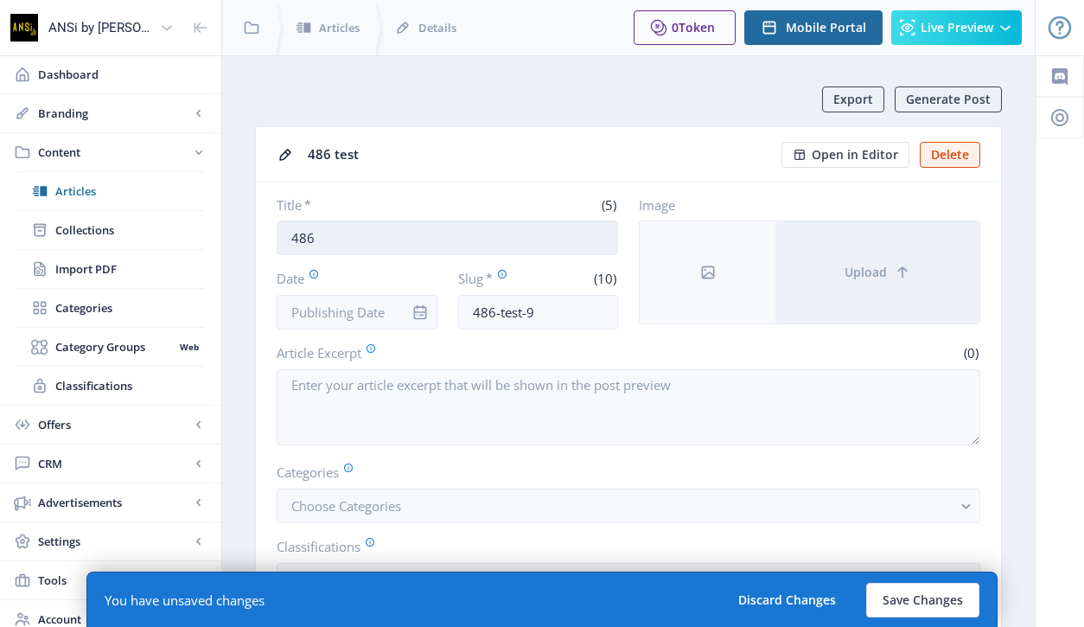
paste input "[PERSON_NAME]ใจ เมื่อไปพิพิธภัณฑ์"
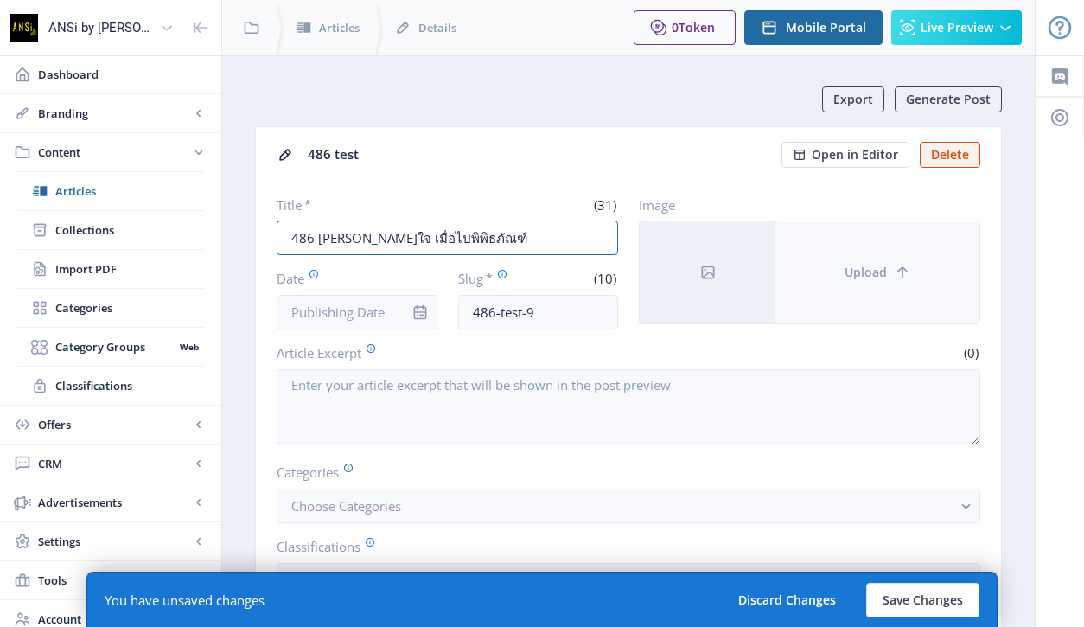
type input "486 [PERSON_NAME]ใจ เมื่อไปพิพิธภัณฑ์"
click at [821, 275] on button "Upload" at bounding box center [877, 272] width 204 height 102
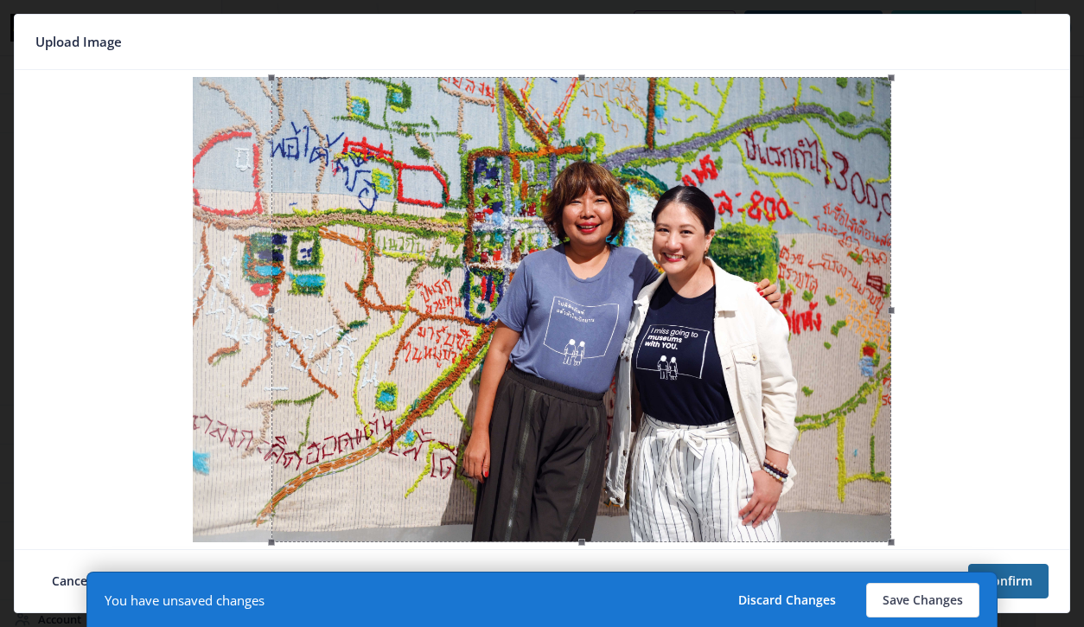
drag, startPoint x: 697, startPoint y: 379, endPoint x: 738, endPoint y: 399, distance: 46.0
click at [738, 399] on div at bounding box center [581, 309] width 620 height 465
click at [1044, 573] on button "Confirm" at bounding box center [1008, 581] width 80 height 35
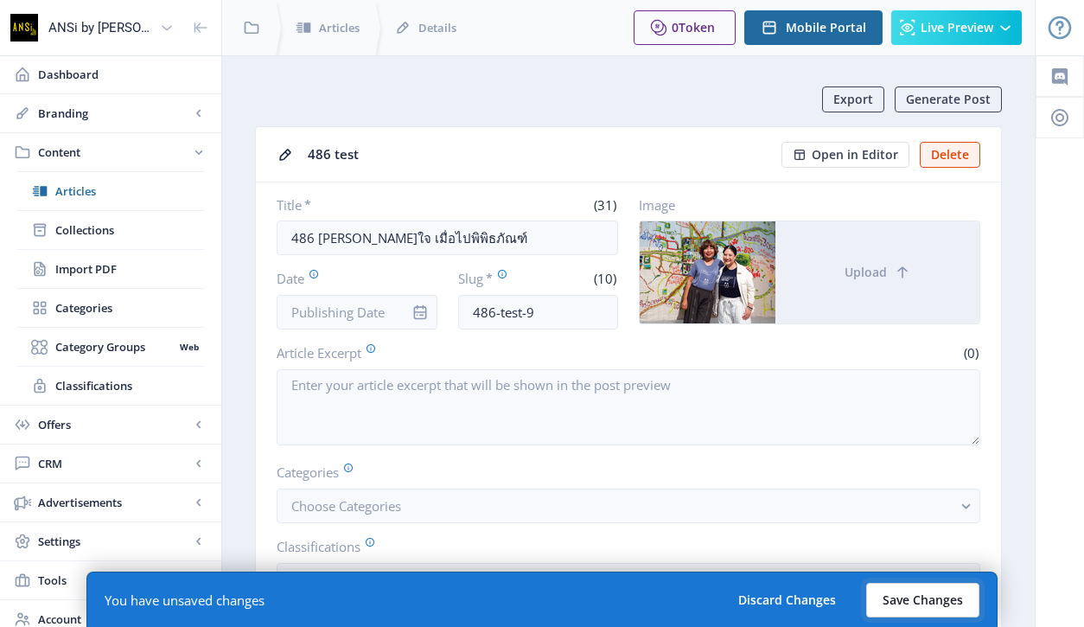
click at [910, 589] on button "Save Changes" at bounding box center [922, 600] width 113 height 35
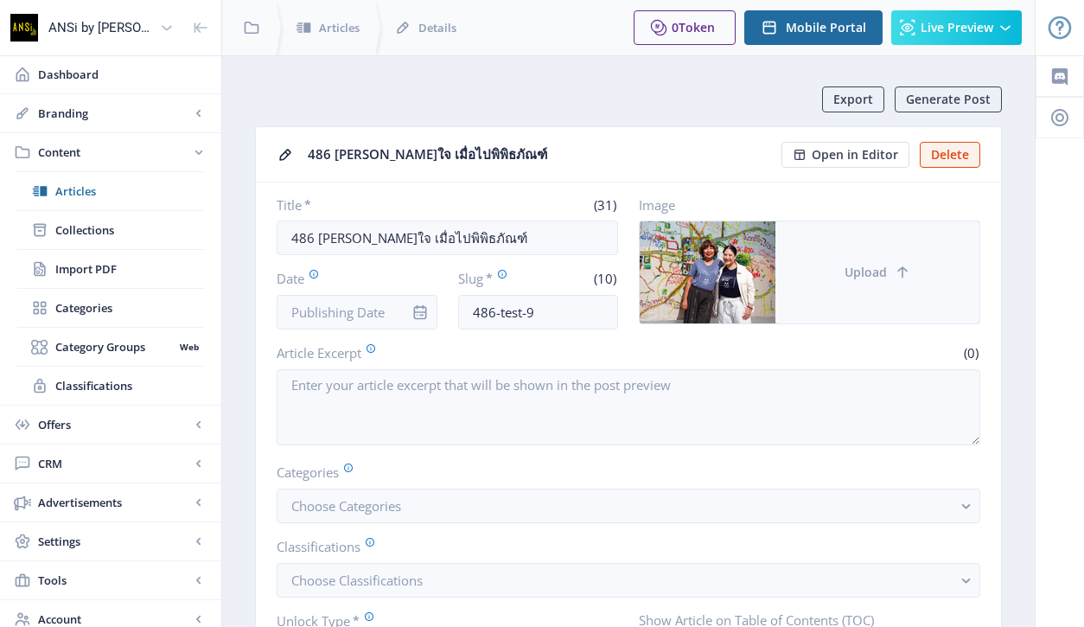
click at [857, 245] on button "Upload" at bounding box center [877, 272] width 204 height 102
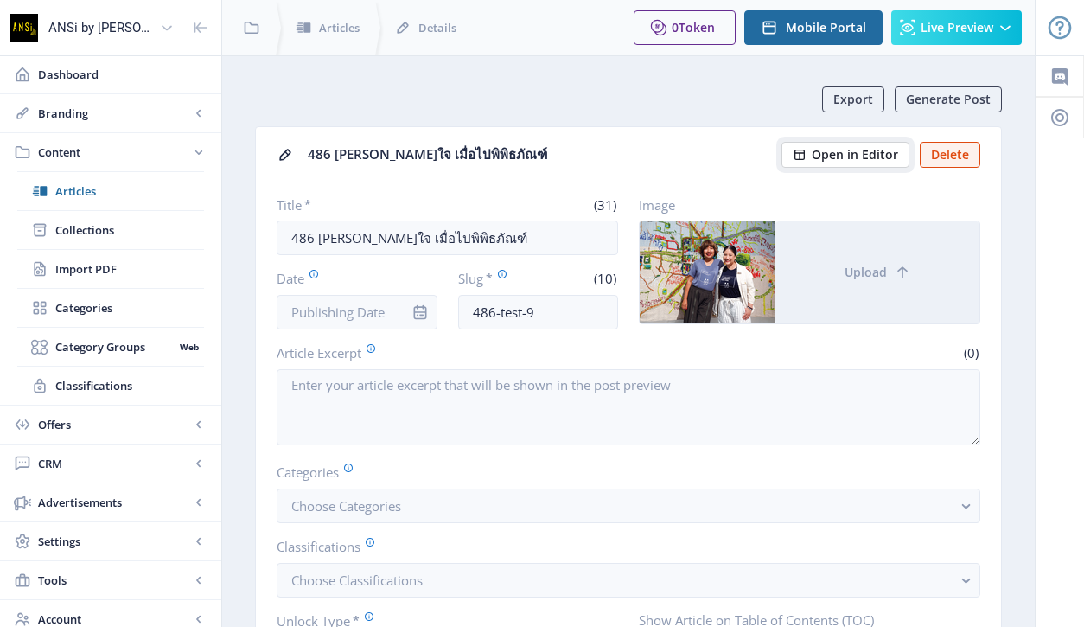
click at [859, 150] on span "Open in Editor" at bounding box center [855, 155] width 86 height 14
click at [109, 188] on span "Articles" at bounding box center [129, 190] width 149 height 17
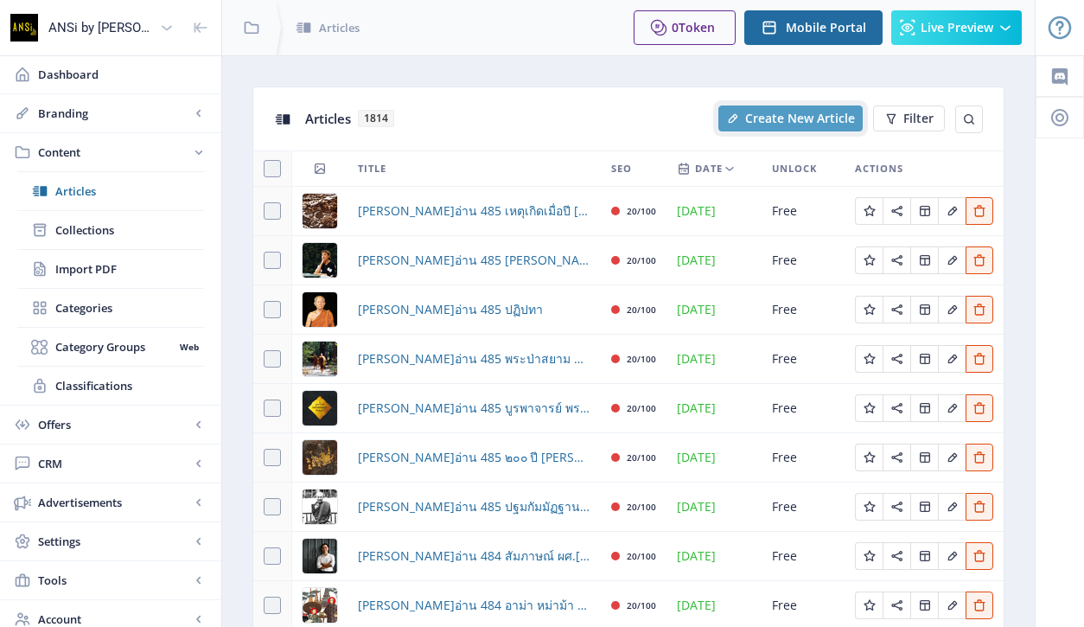
click at [771, 122] on span "Create New Article" at bounding box center [800, 118] width 110 height 14
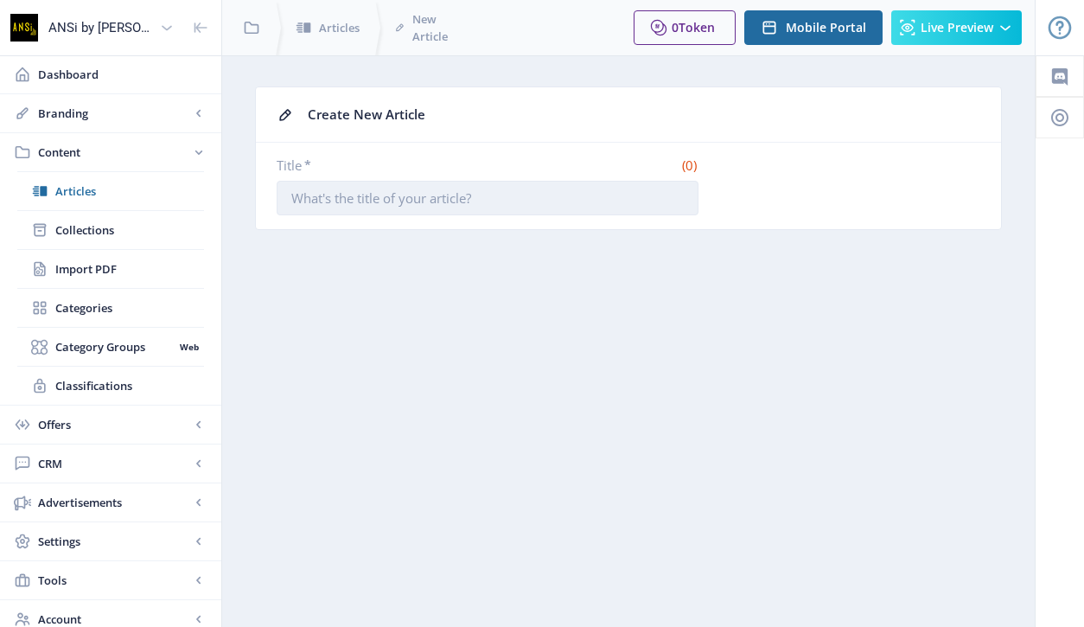
click at [514, 207] on input "Title *" at bounding box center [488, 198] width 422 height 35
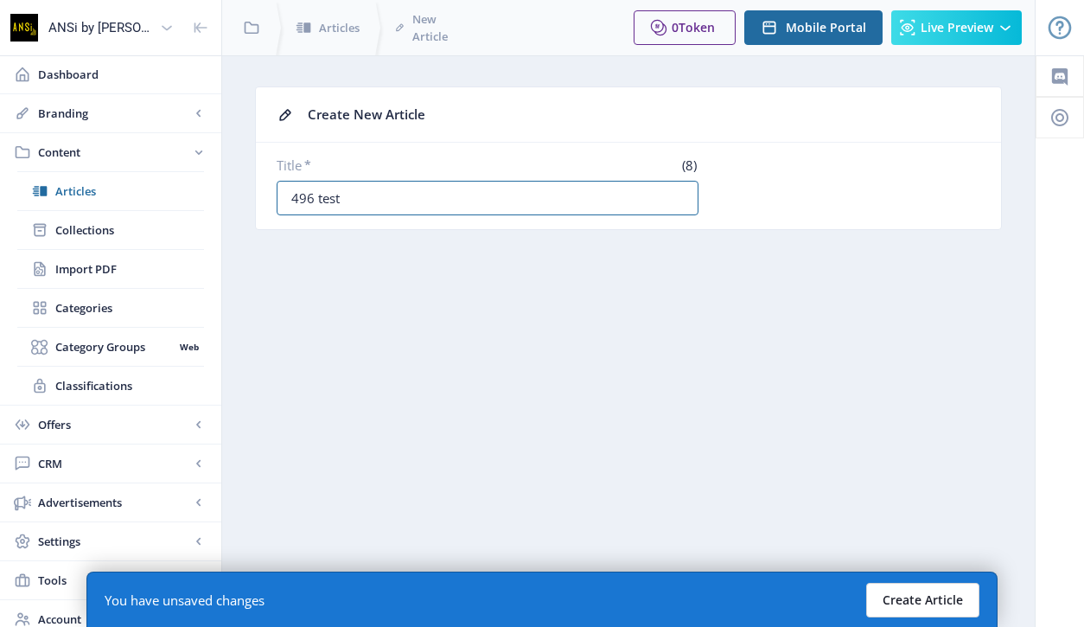
type input "496 test"
click at [910, 602] on button "Create Article" at bounding box center [922, 600] width 113 height 35
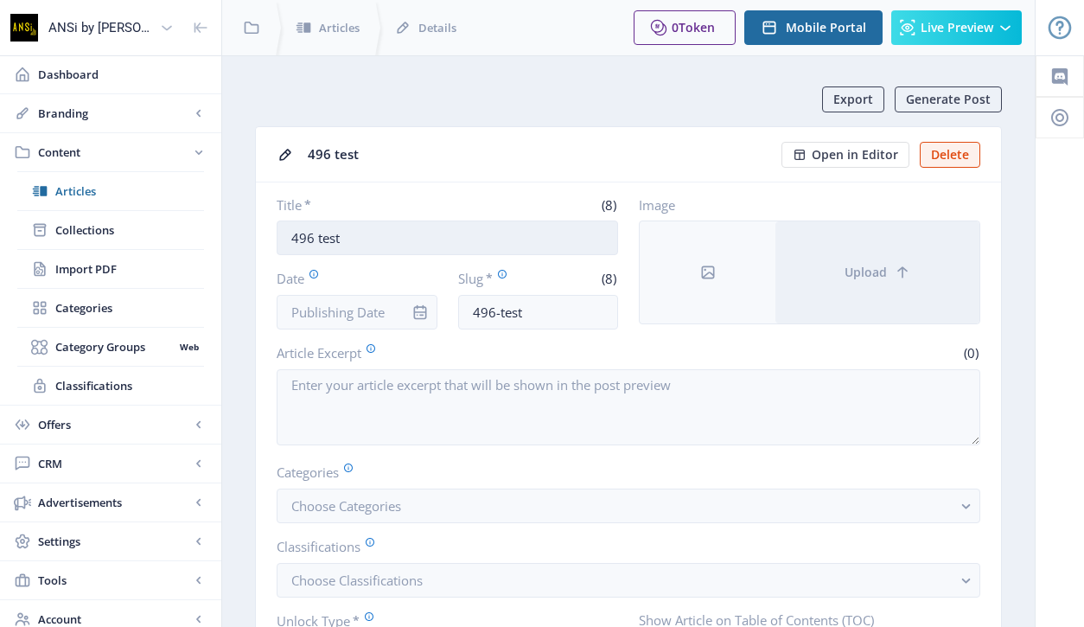
click at [366, 244] on input "496 test" at bounding box center [447, 237] width 341 height 35
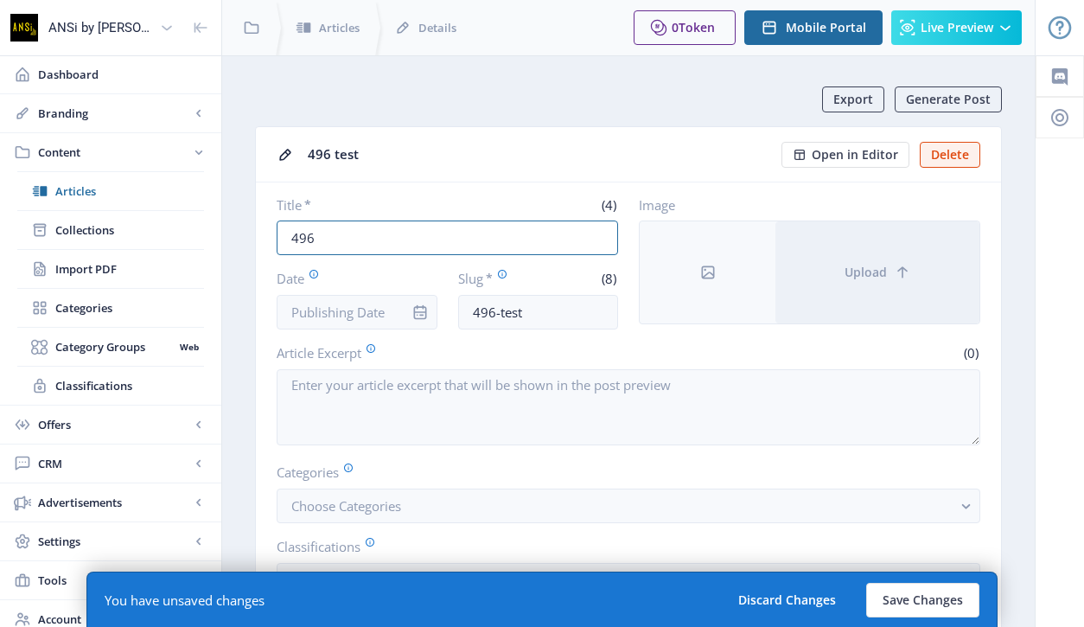
paste input "20"
paste input "Hidden (in)  Museum"
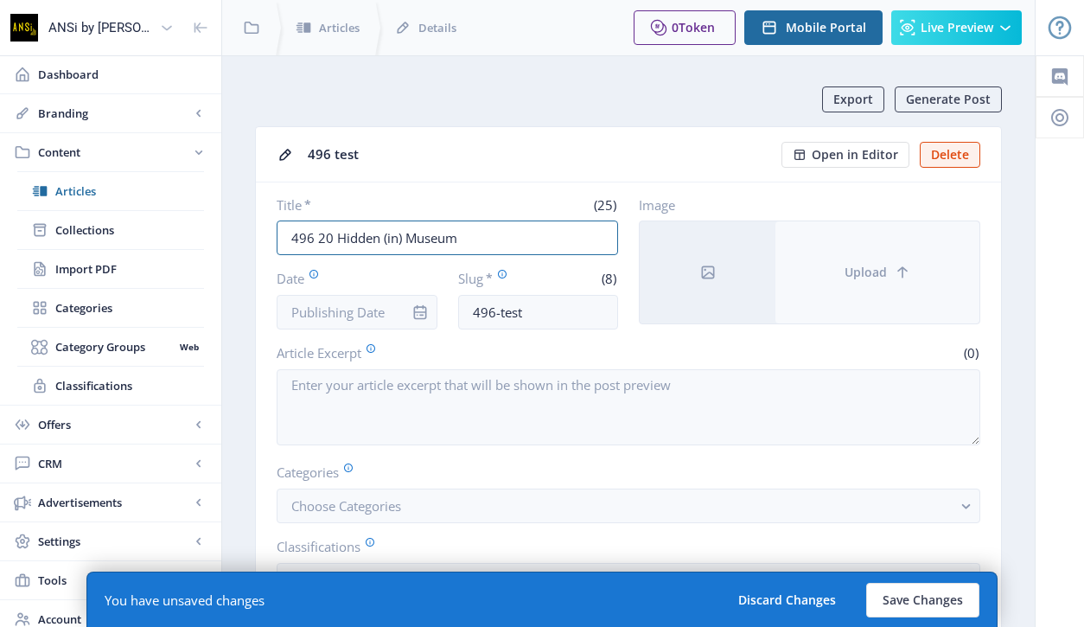
type input "496 20 Hidden (in) Museum"
click at [881, 268] on span "Upload" at bounding box center [865, 272] width 42 height 14
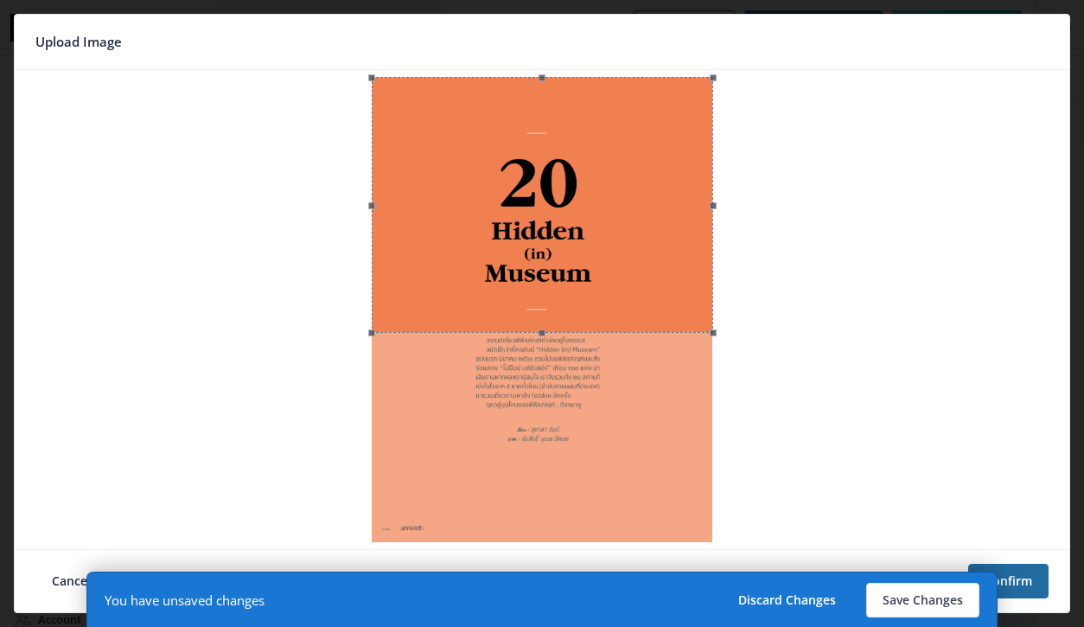
drag, startPoint x: 570, startPoint y: 241, endPoint x: 567, endPoint y: 225, distance: 16.6
click at [567, 225] on div at bounding box center [542, 205] width 341 height 256
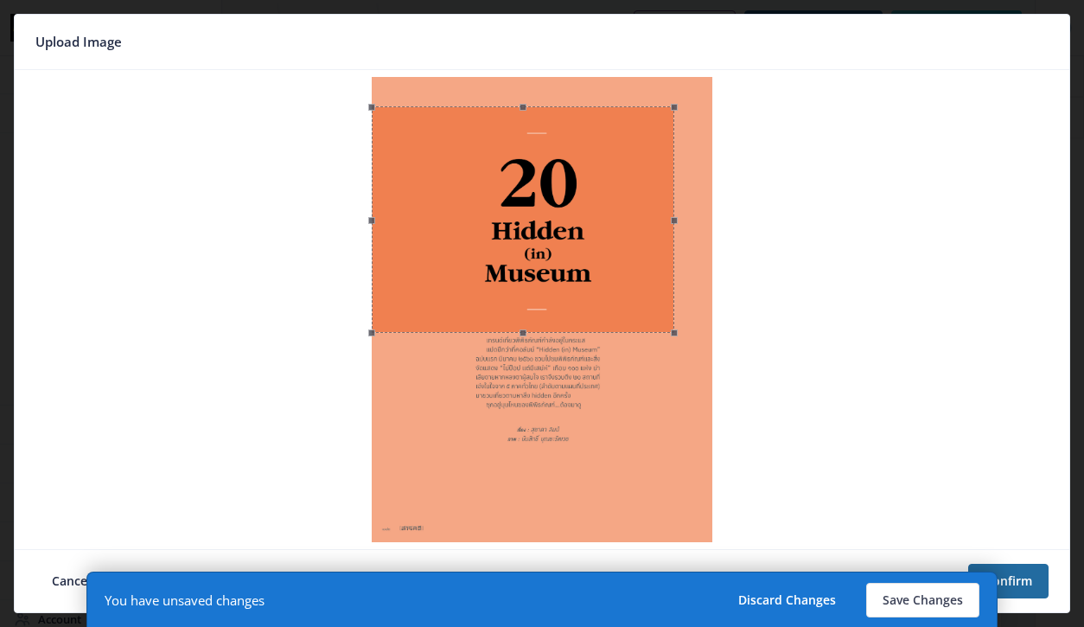
drag, startPoint x: 713, startPoint y: 76, endPoint x: 674, endPoint y: 99, distance: 44.9
click at [674, 99] on span at bounding box center [674, 107] width 21 height 22
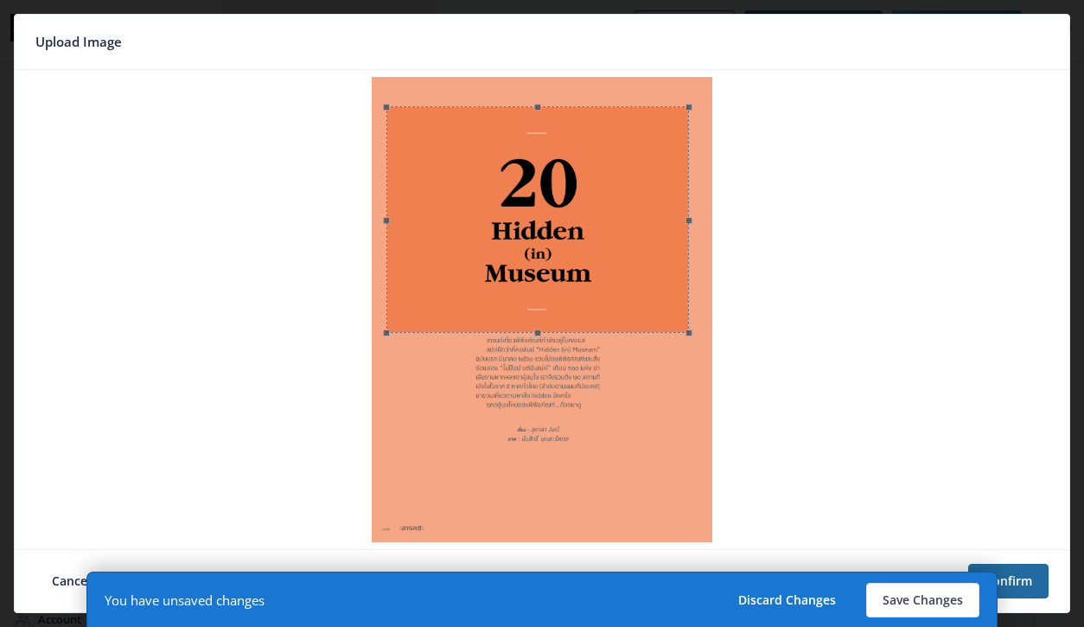
drag, startPoint x: 582, startPoint y: 174, endPoint x: 596, endPoint y: 174, distance: 14.7
click at [596, 174] on div at bounding box center [537, 219] width 303 height 227
click at [1034, 583] on button "Confirm" at bounding box center [1008, 581] width 80 height 35
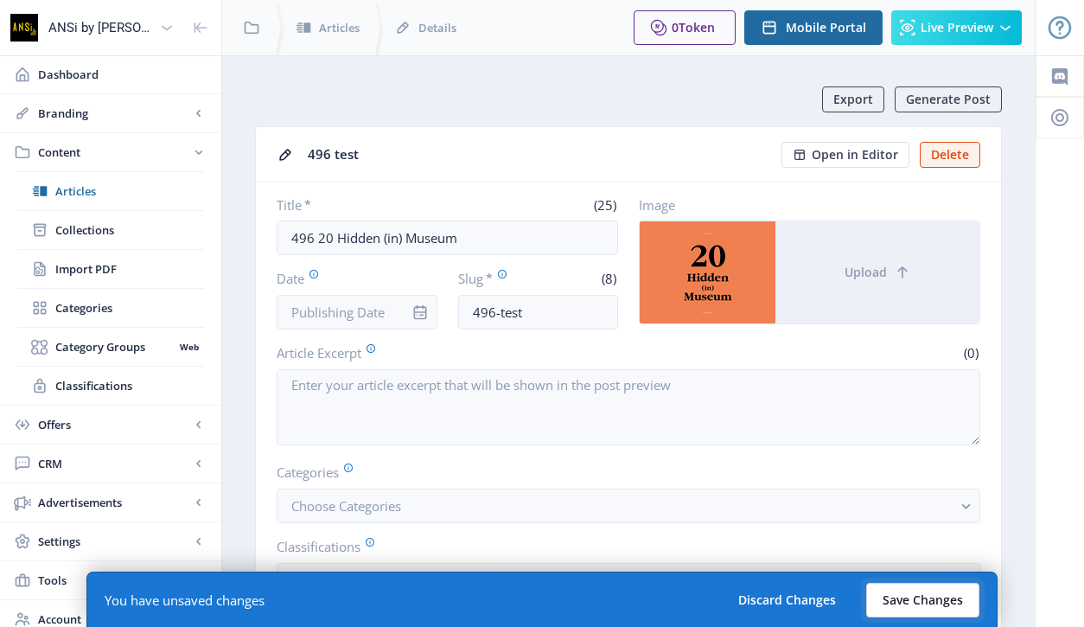
click at [947, 602] on button "Save Changes" at bounding box center [922, 600] width 113 height 35
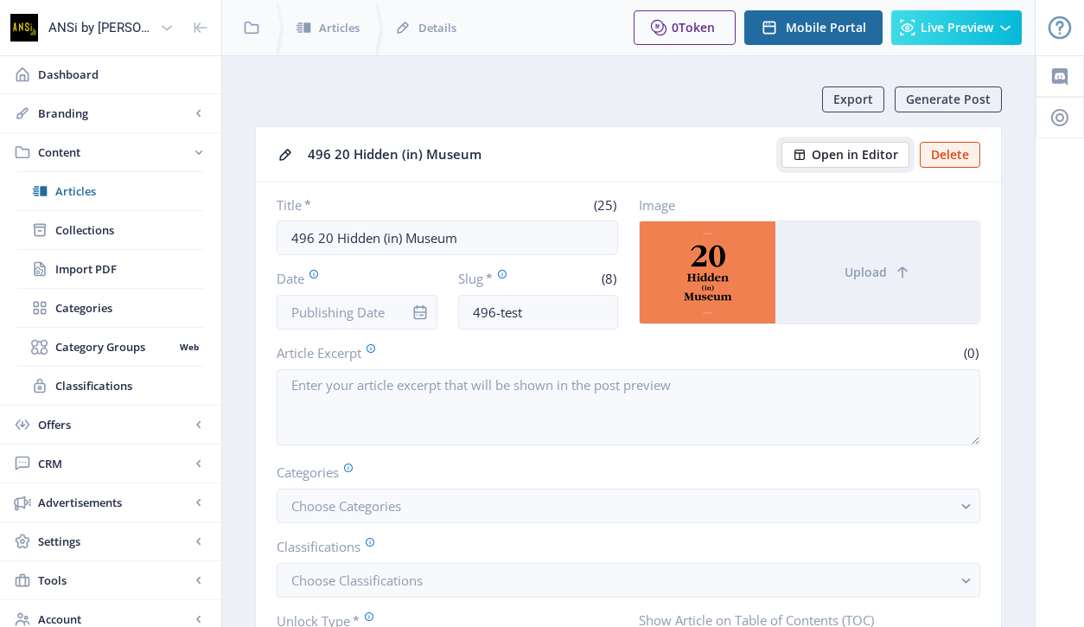
click at [840, 162] on span "Open in Editor" at bounding box center [855, 155] width 86 height 14
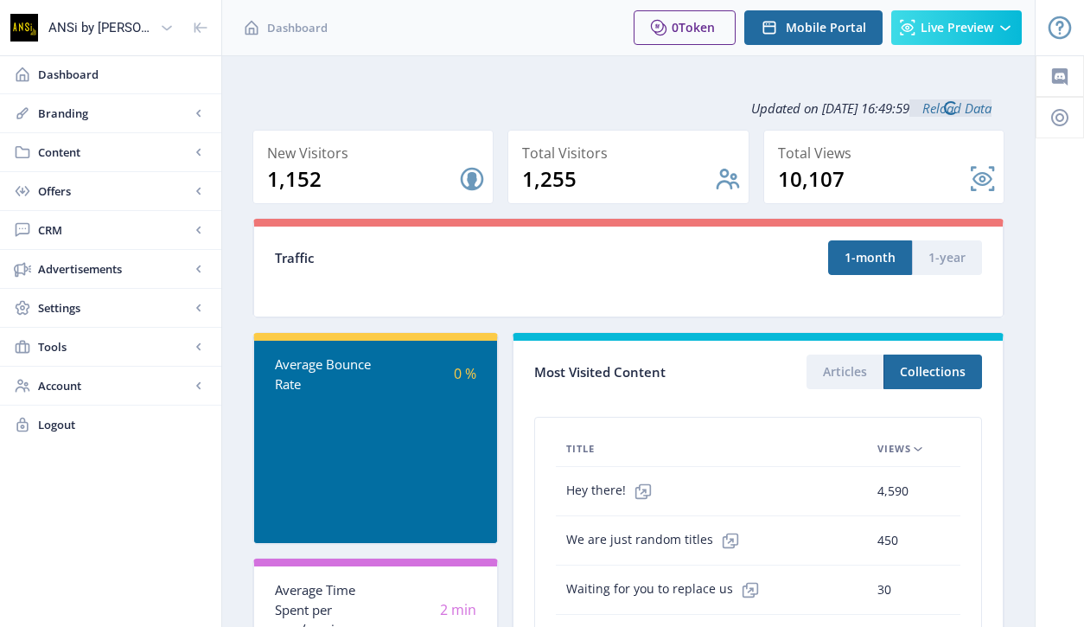
click at [78, 141] on link "Content" at bounding box center [110, 152] width 221 height 38
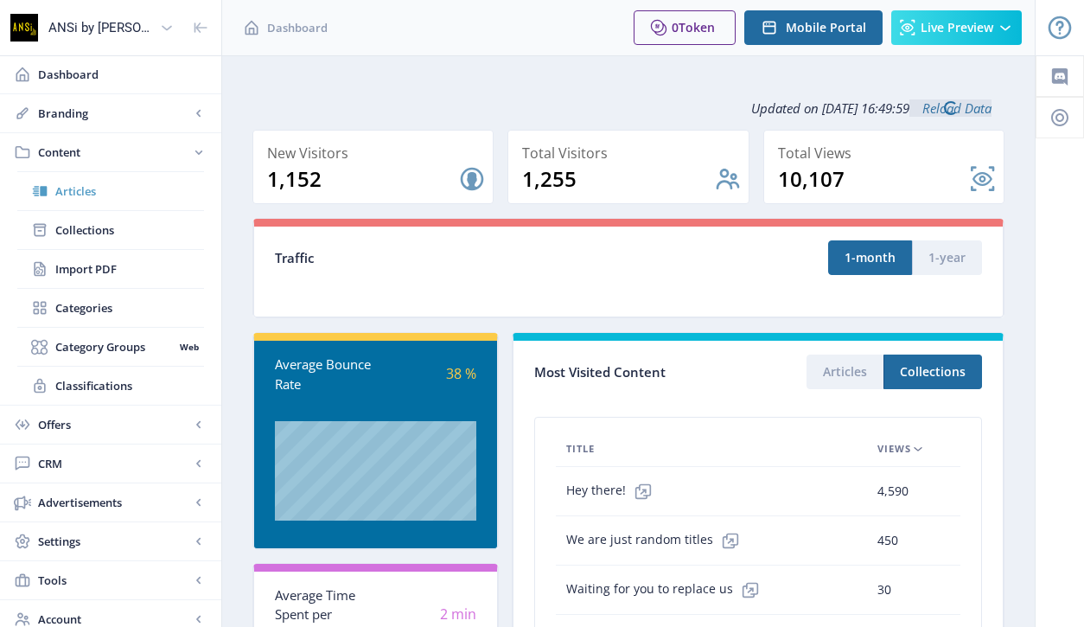
click at [120, 195] on span "Articles" at bounding box center [129, 190] width 149 height 17
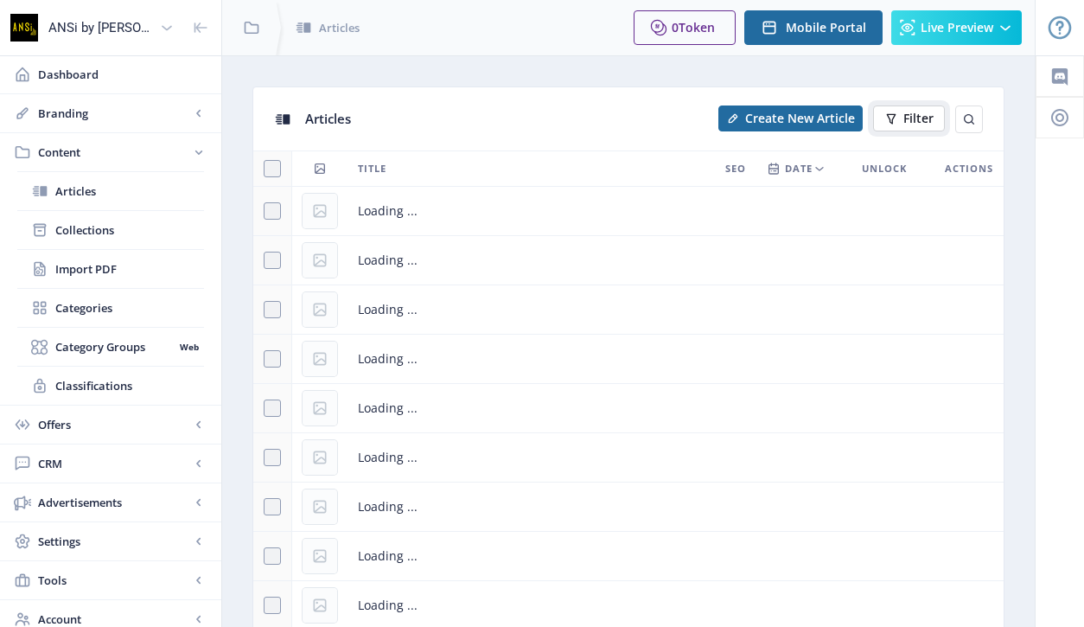
click at [905, 121] on span "Filter" at bounding box center [918, 118] width 30 height 14
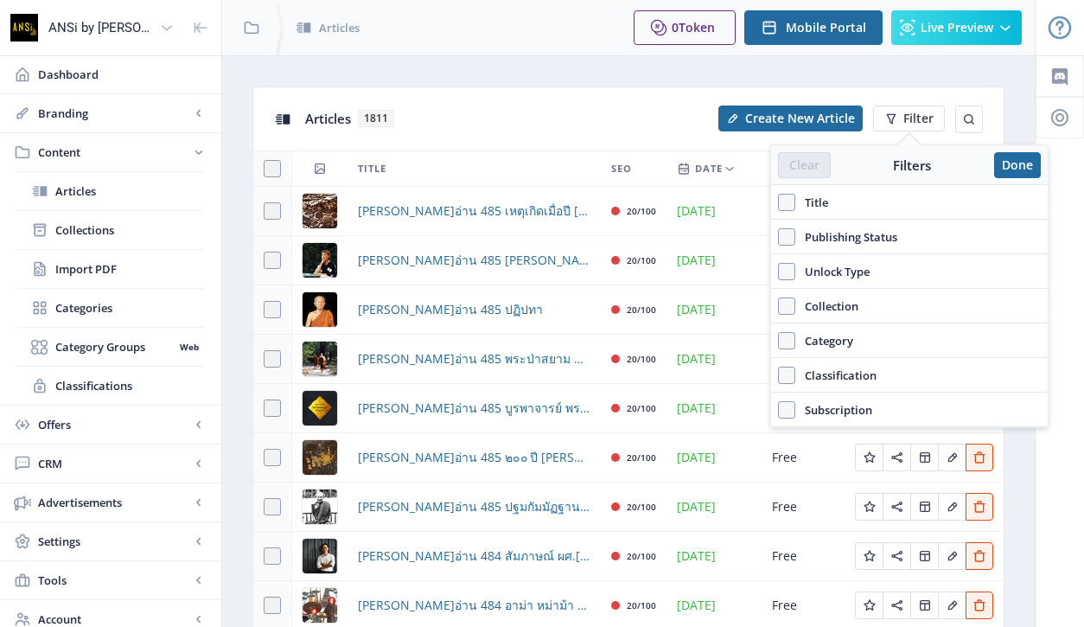
click at [833, 203] on label "Title" at bounding box center [909, 202] width 263 height 21
click at [779, 203] on input "Title" at bounding box center [778, 202] width 1 height 1
checkbox input "true"
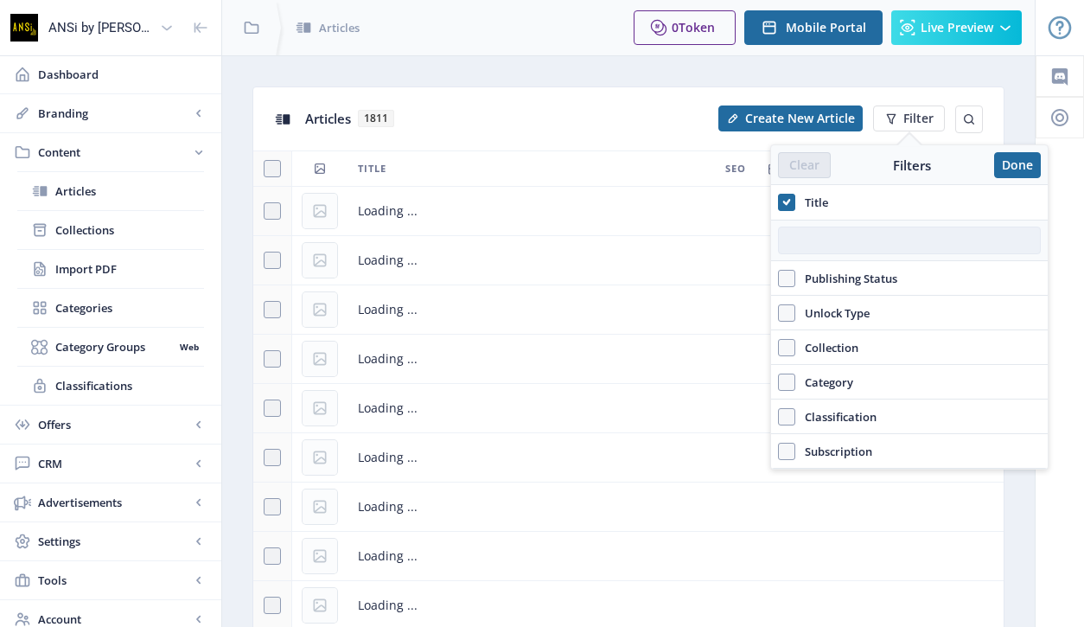
click at [849, 238] on input "text" at bounding box center [909, 240] width 263 height 28
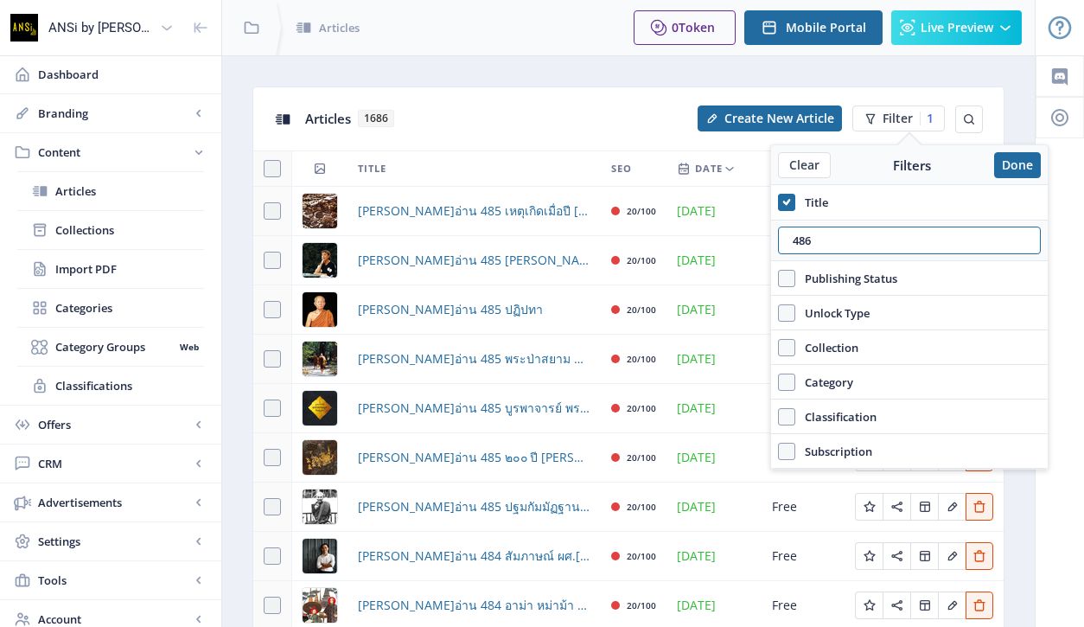
type input "486"
click at [555, 113] on div "Articles 1686" at bounding box center [496, 118] width 382 height 35
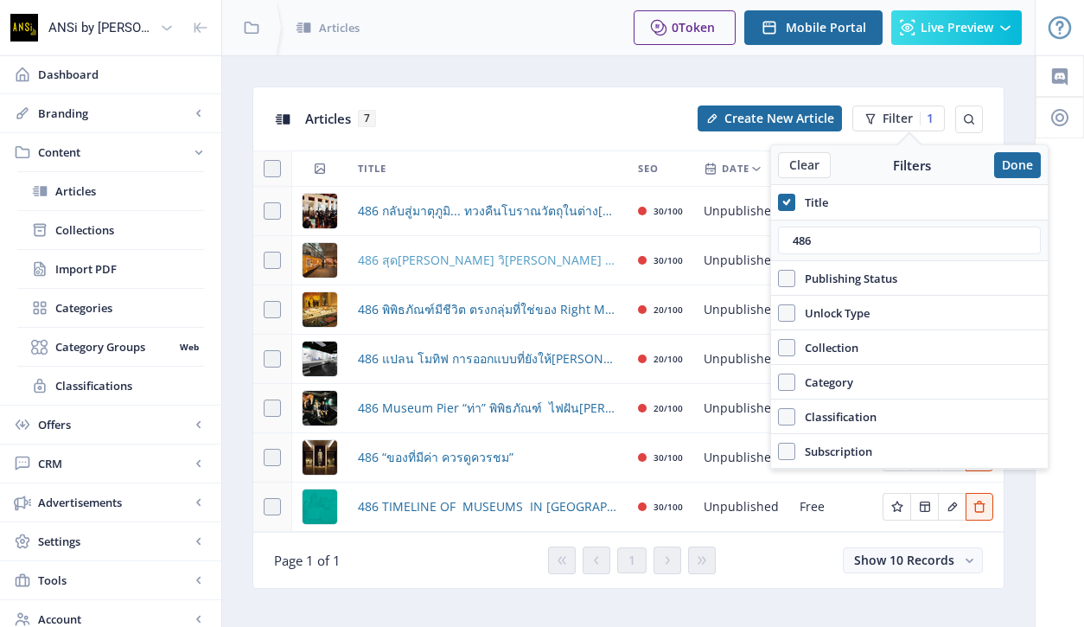
click at [449, 269] on span "486 สุด[PERSON_NAME] วิ[PERSON_NAME] นักจัดแจงชีวิตใส่พิพิธภัณฑ์" at bounding box center [487, 260] width 259 height 21
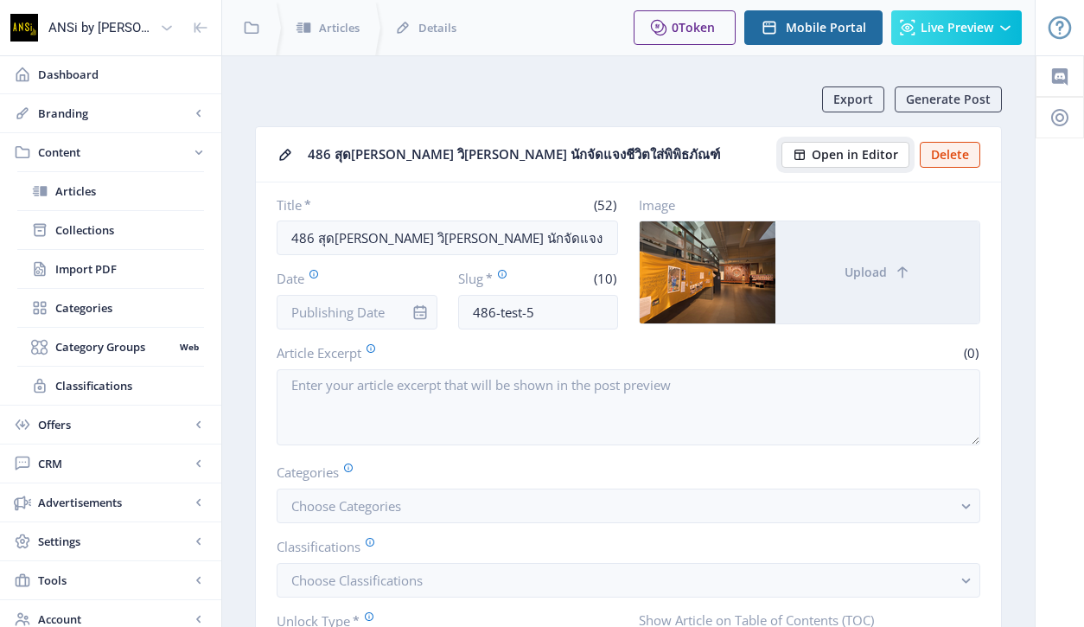
click at [862, 159] on span "Open in Editor" at bounding box center [855, 155] width 86 height 14
